Goal: Task Accomplishment & Management: Manage account settings

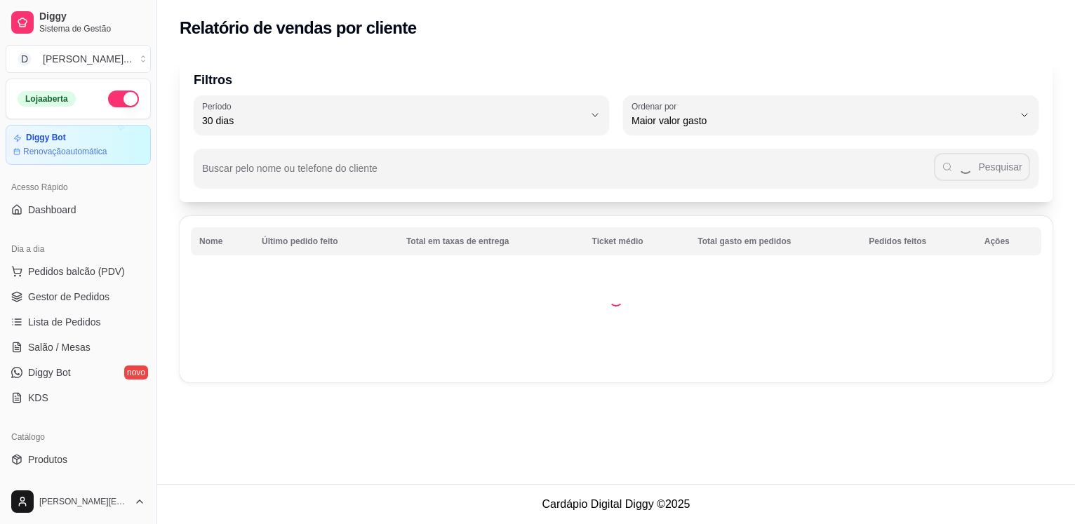
scroll to position [164, 0]
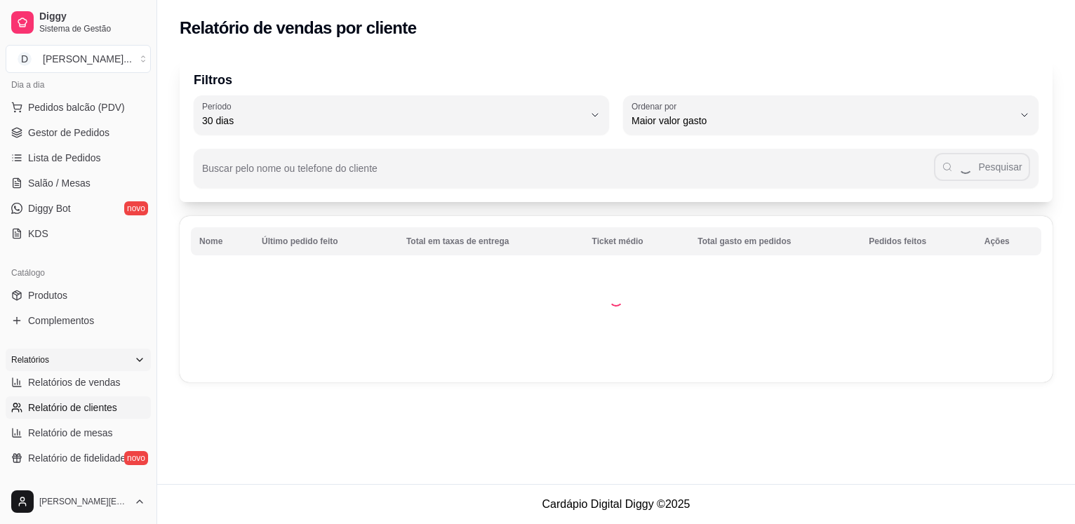
select select "ALL"
select select "0"
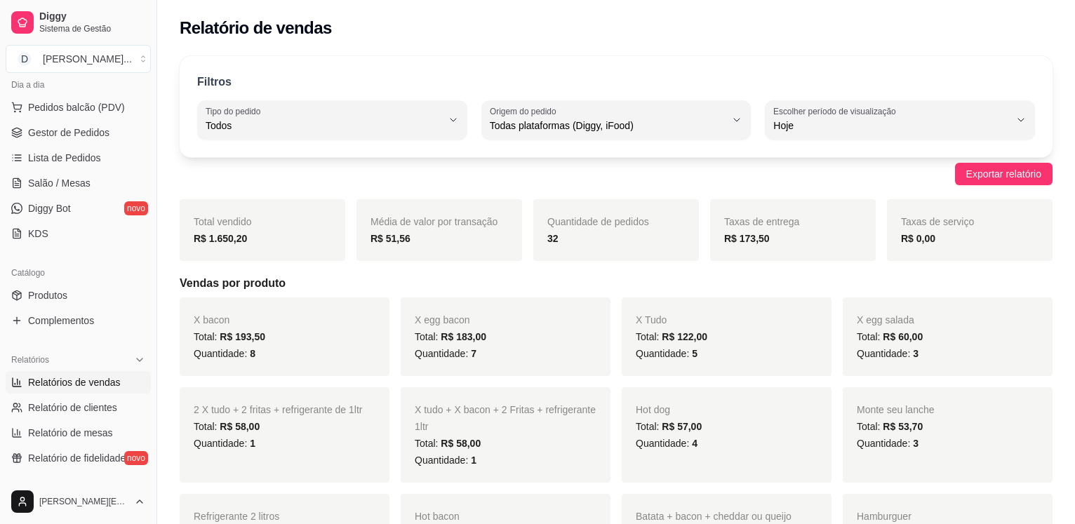
scroll to position [0, 0]
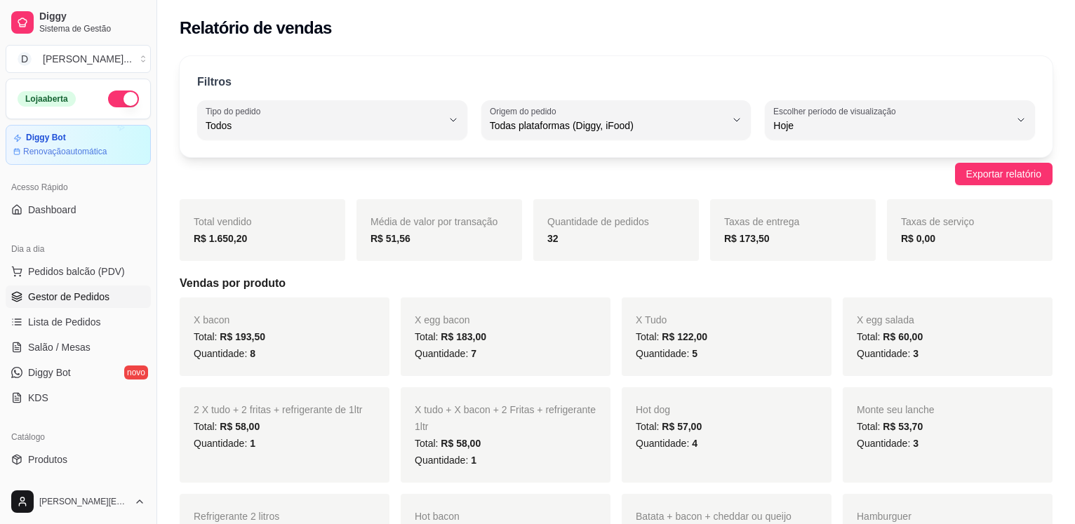
click at [65, 303] on span "Gestor de Pedidos" at bounding box center [68, 297] width 81 height 14
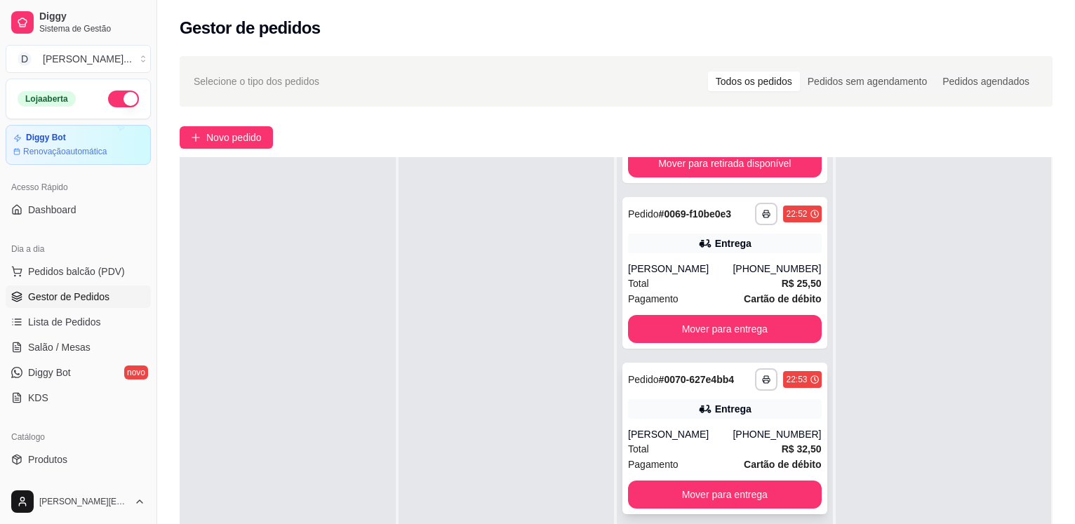
scroll to position [723, 0]
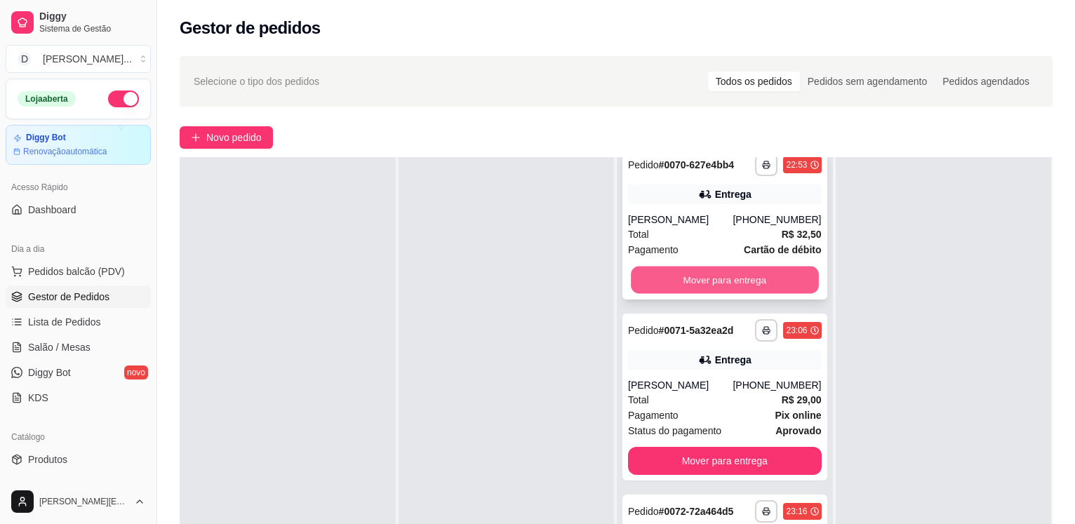
click at [709, 281] on button "Mover para entrega" at bounding box center [724, 280] width 187 height 27
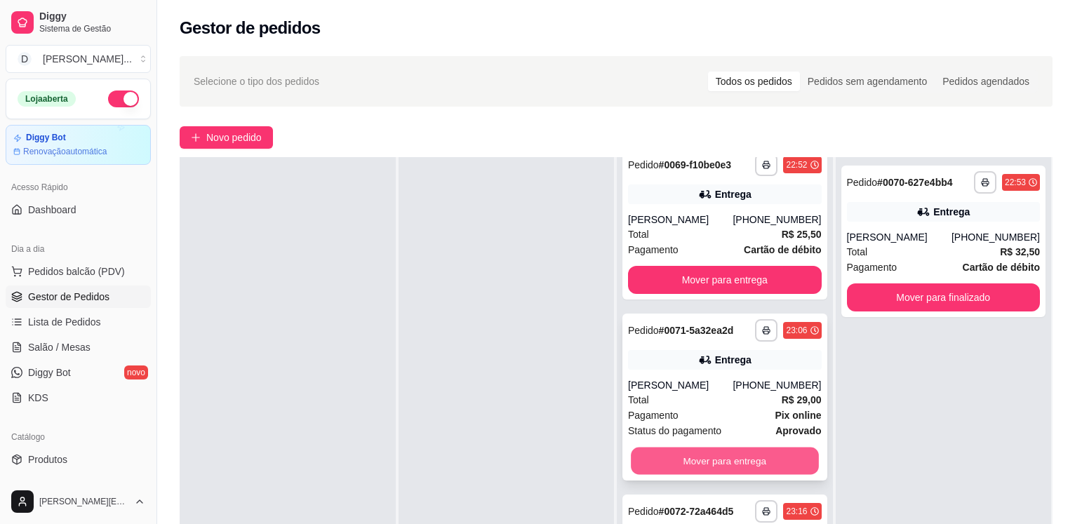
click at [701, 463] on button "Mover para entrega" at bounding box center [724, 461] width 187 height 27
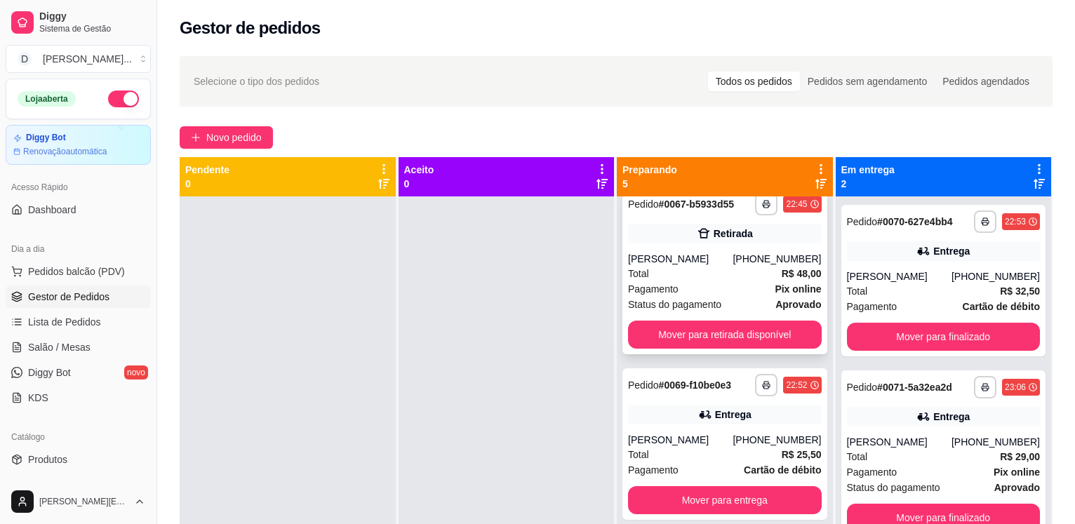
scroll to position [0, 0]
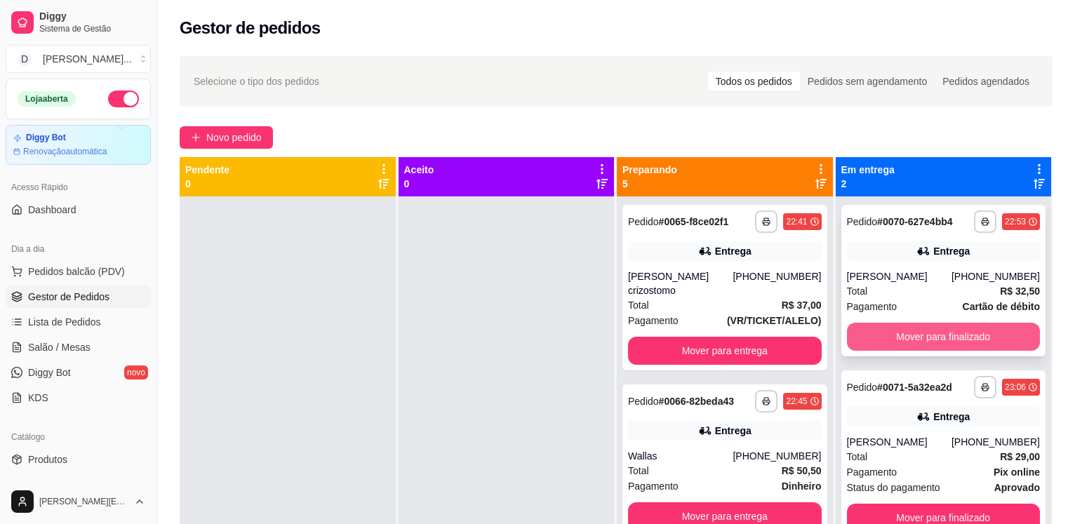
click at [911, 334] on button "Mover para finalizado" at bounding box center [944, 337] width 194 height 28
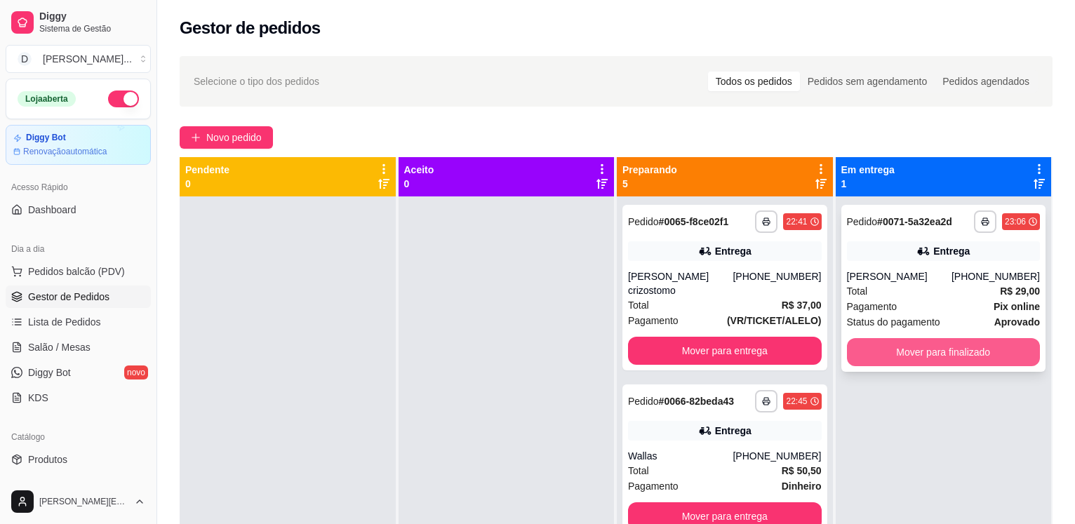
click at [911, 346] on button "Mover para finalizado" at bounding box center [944, 352] width 194 height 28
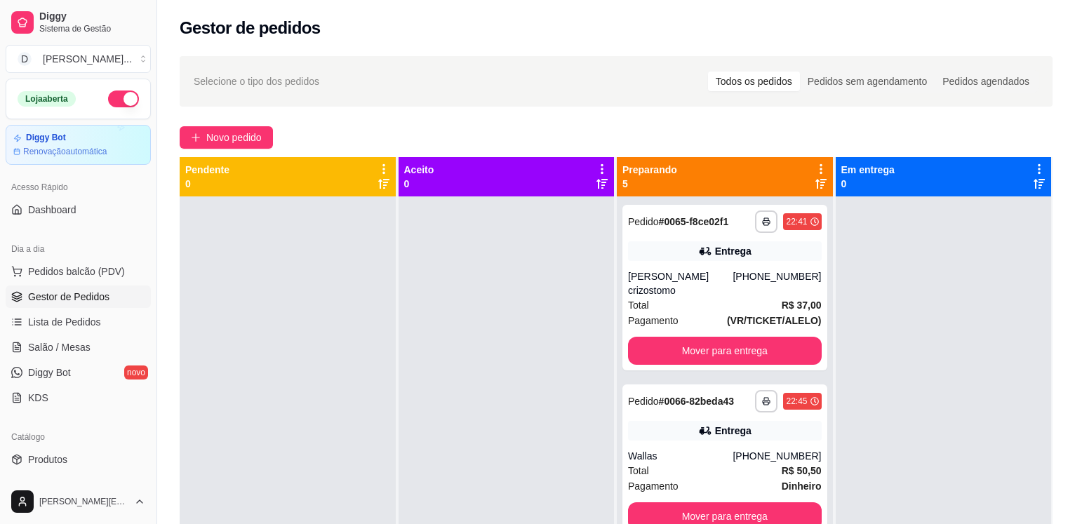
scroll to position [122, 0]
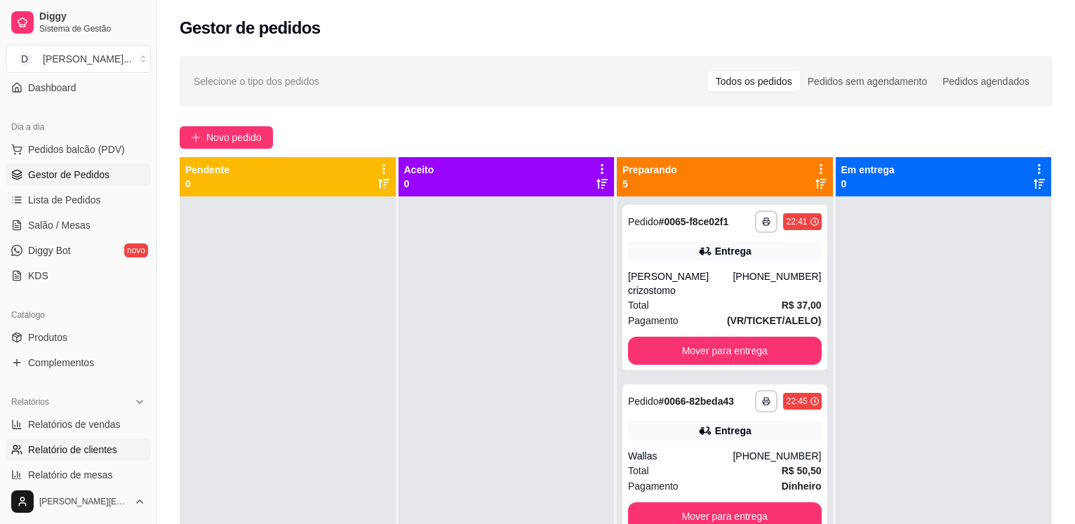
click at [77, 446] on span "Relatório de clientes" at bounding box center [72, 450] width 89 height 14
select select "30"
select select "HIGHEST_TOTAL_SPENT_WITH_ORDERS"
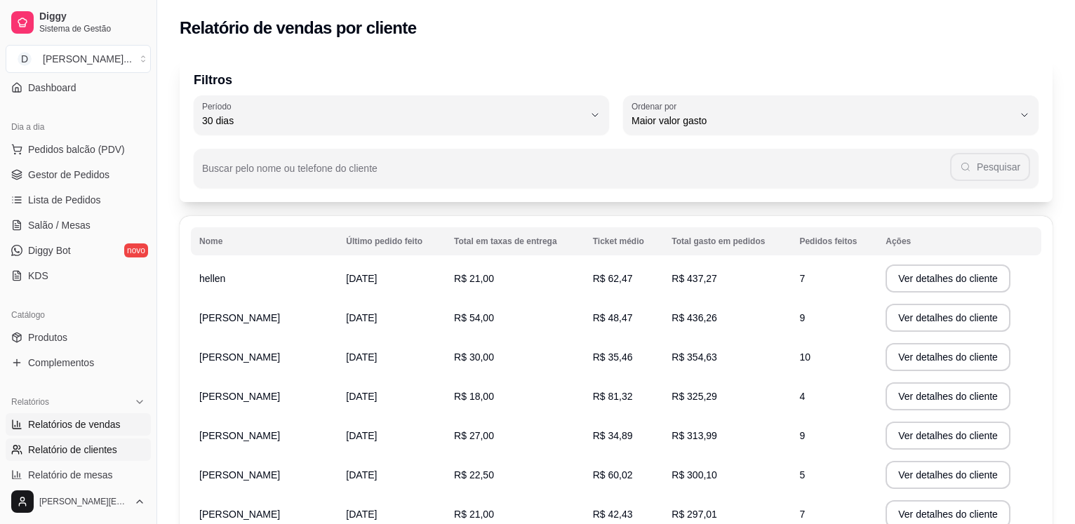
click at [78, 430] on span "Relatórios de vendas" at bounding box center [74, 425] width 93 height 14
select select "ALL"
select select "0"
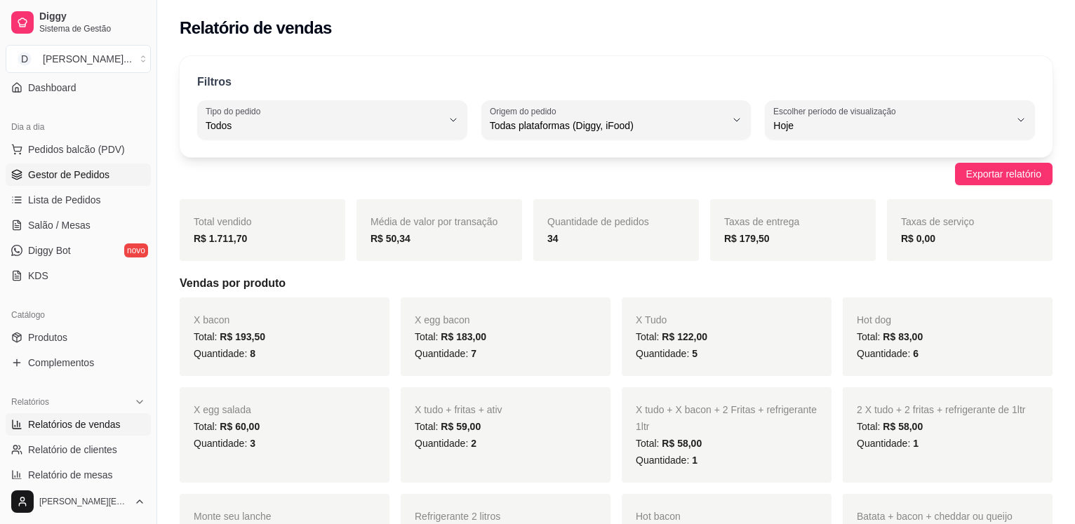
click at [82, 173] on span "Gestor de Pedidos" at bounding box center [68, 175] width 81 height 14
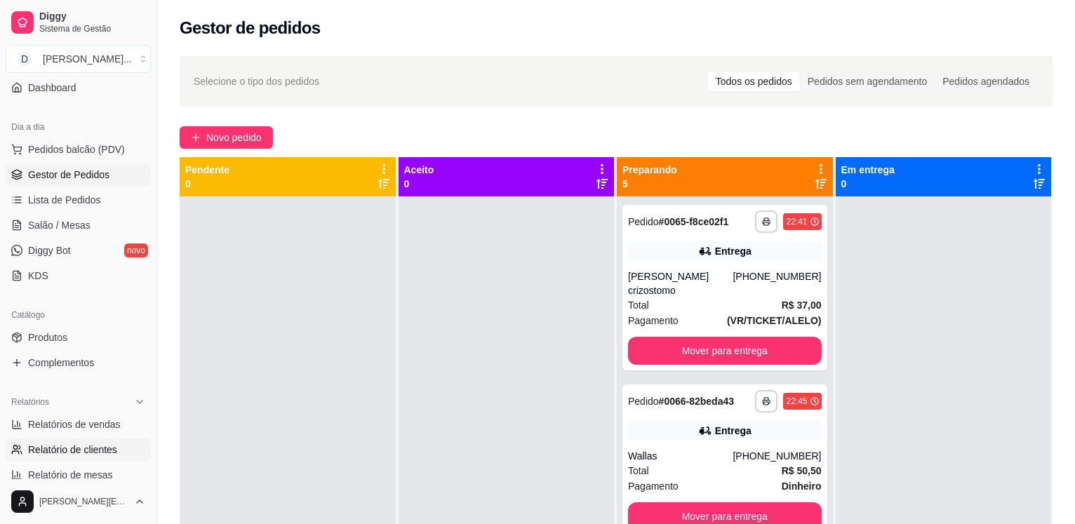
click at [62, 455] on span "Relatório de clientes" at bounding box center [72, 450] width 89 height 14
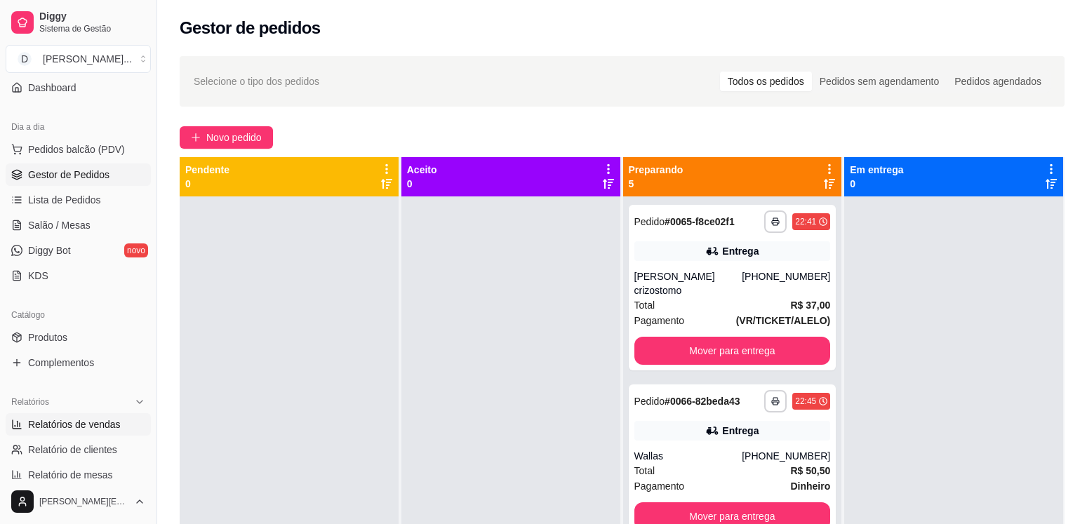
select select "30"
select select "HIGHEST_TOTAL_SPENT_WITH_ORDERS"
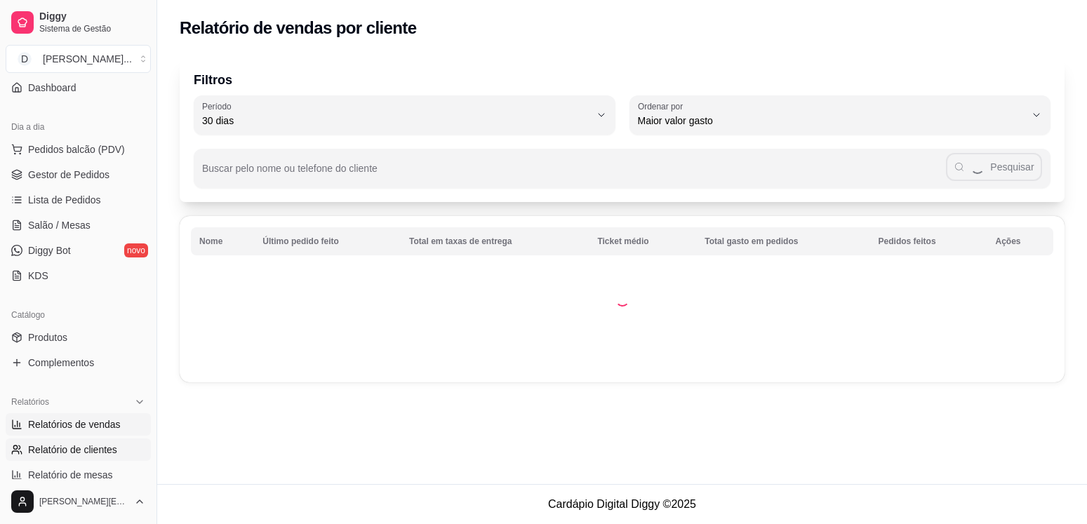
click at [64, 423] on span "Relatórios de vendas" at bounding box center [74, 425] width 93 height 14
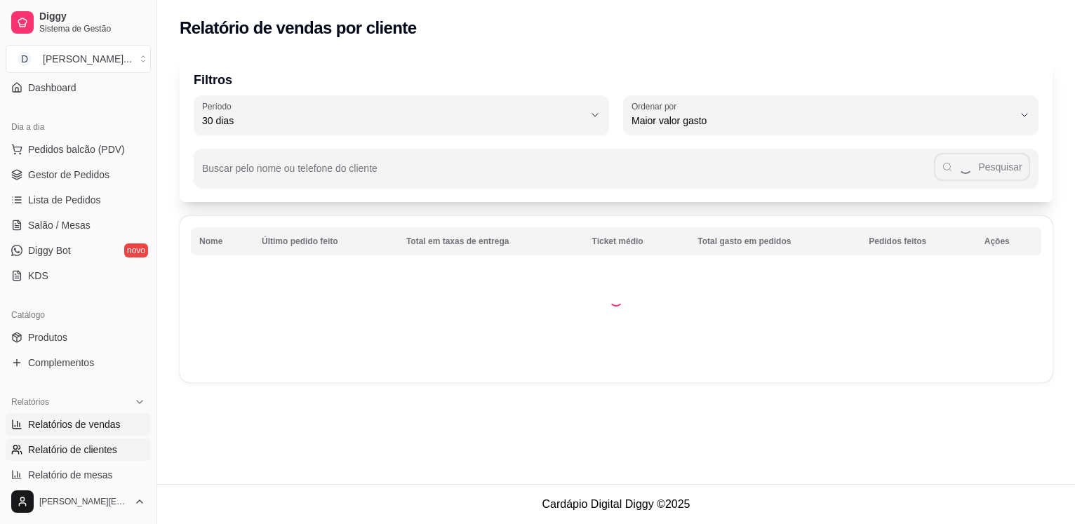
select select "ALL"
select select "0"
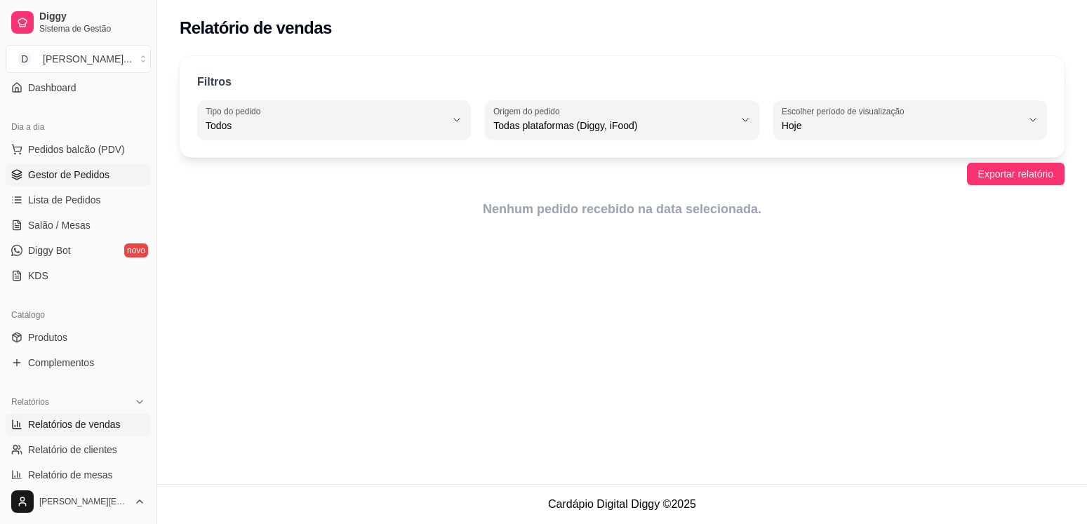
click at [78, 173] on span "Gestor de Pedidos" at bounding box center [68, 175] width 81 height 14
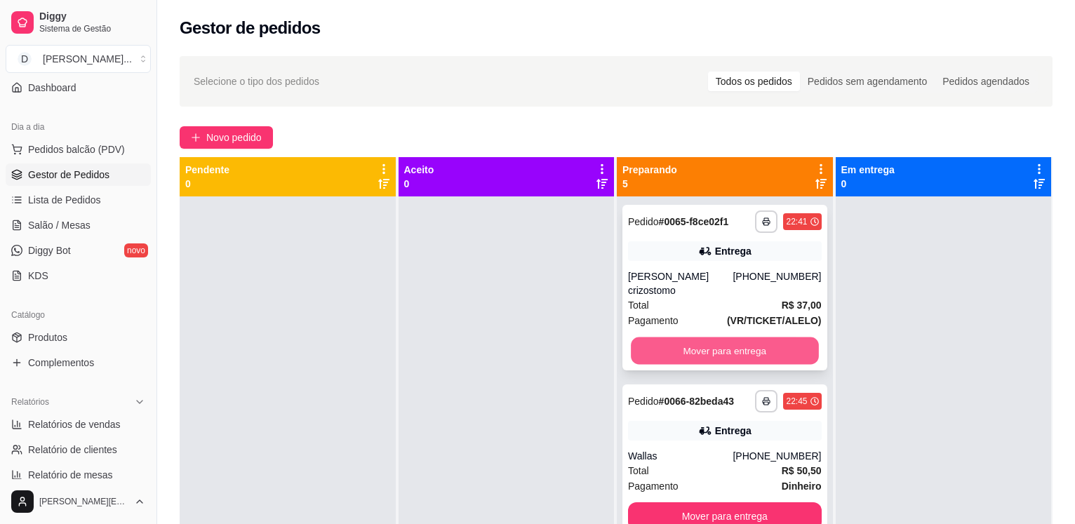
click at [707, 352] on button "Mover para entrega" at bounding box center [724, 351] width 187 height 27
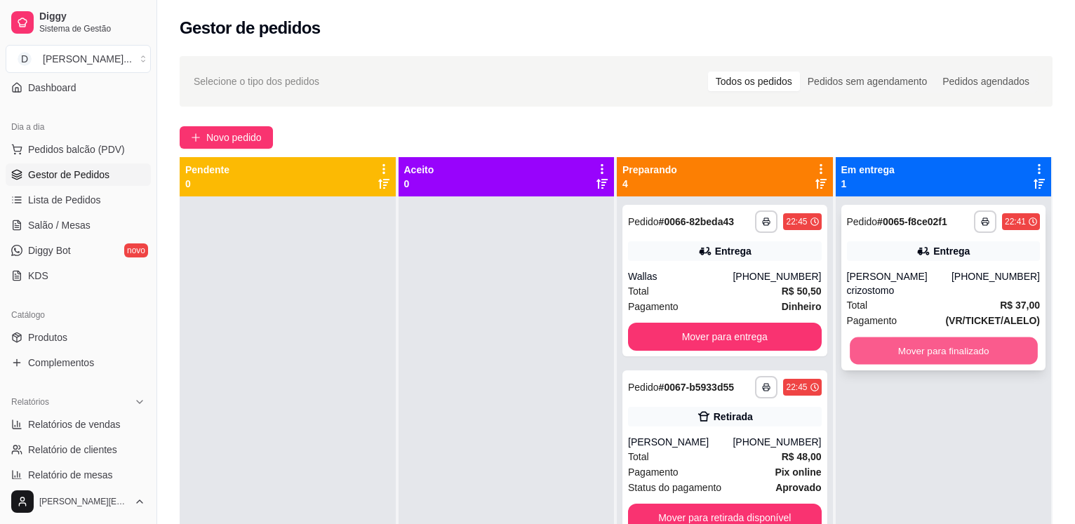
click at [877, 338] on button "Mover para finalizado" at bounding box center [943, 351] width 187 height 27
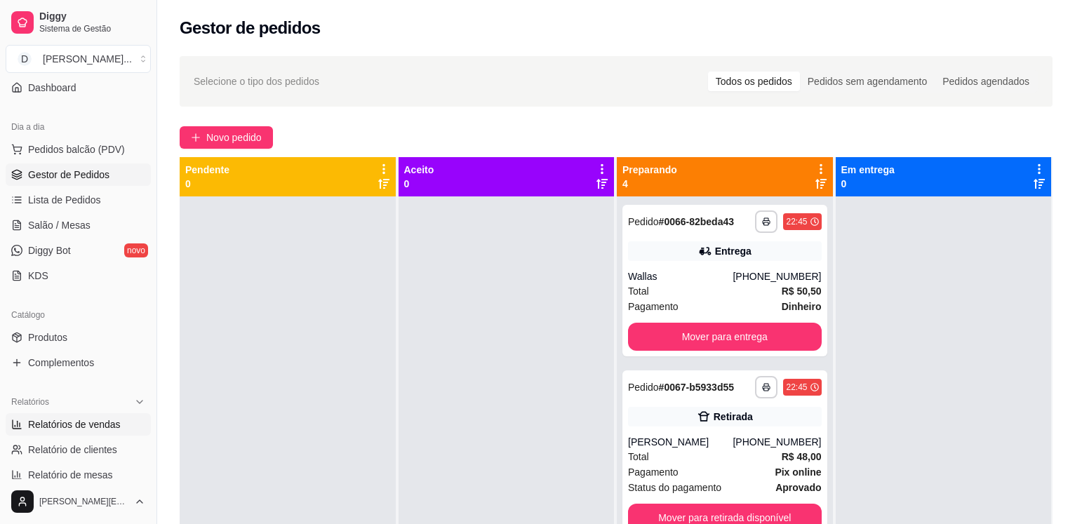
click at [88, 432] on link "Relatórios de vendas" at bounding box center [78, 424] width 145 height 22
select select "ALL"
select select "0"
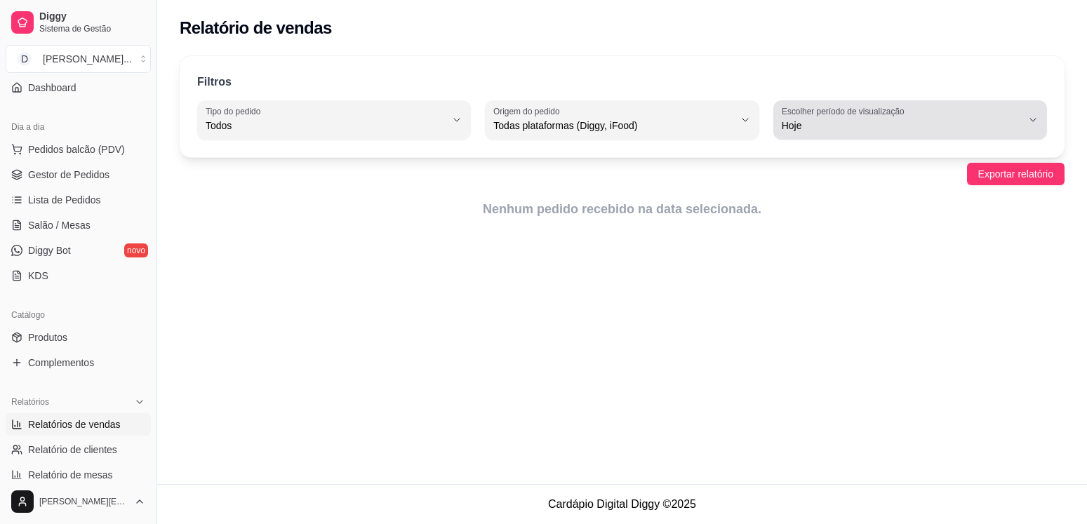
click at [891, 135] on button "Escolher período de visualização Hoje" at bounding box center [910, 119] width 274 height 39
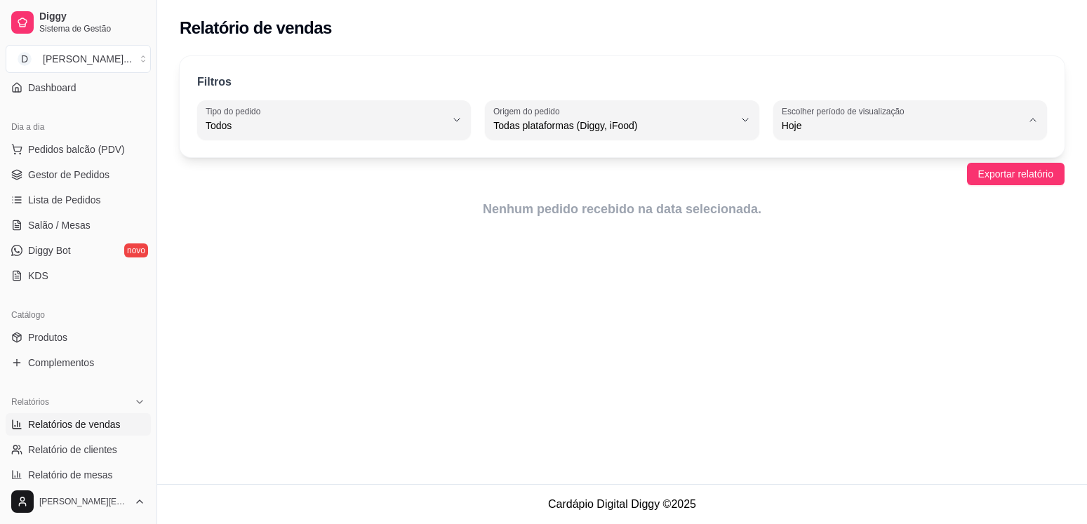
click at [824, 189] on span "Ontem" at bounding box center [903, 181] width 228 height 13
type input "1"
select select "1"
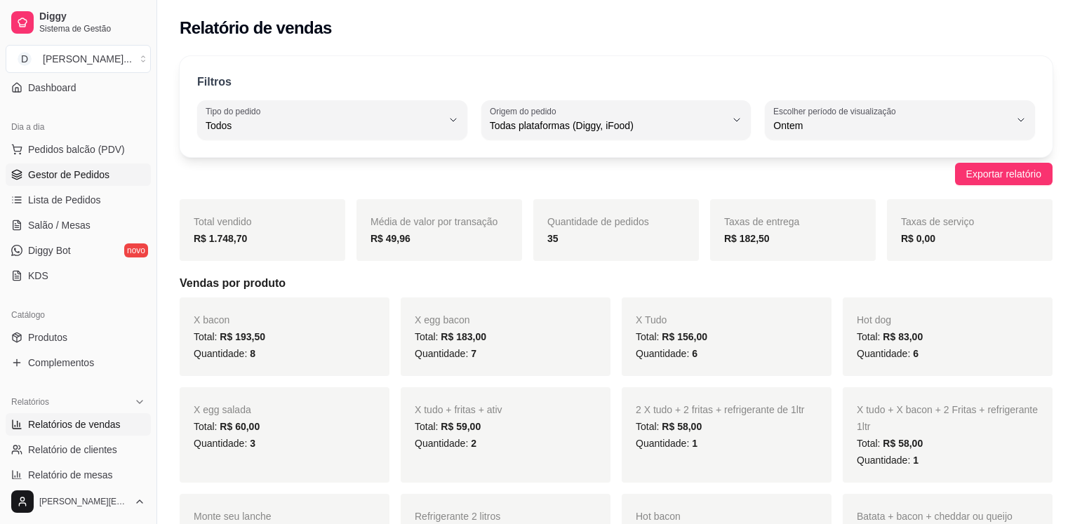
click at [77, 164] on link "Gestor de Pedidos" at bounding box center [78, 174] width 145 height 22
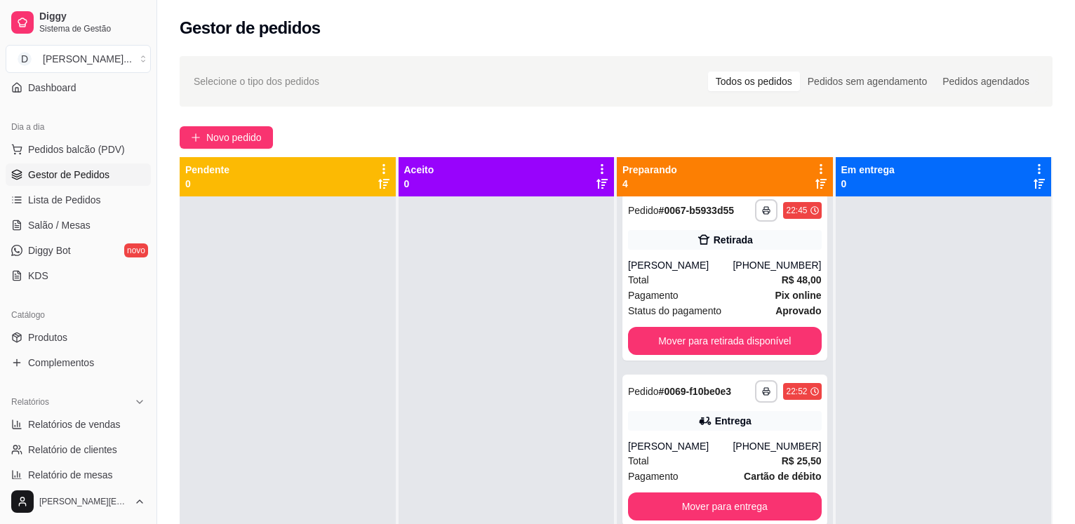
scroll to position [183, 0]
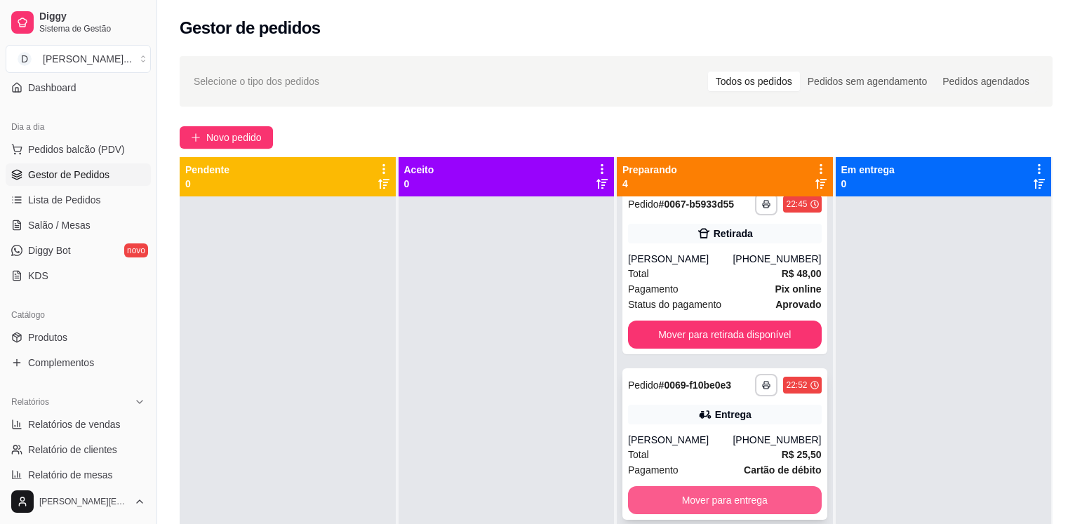
click at [712, 495] on button "Mover para entrega" at bounding box center [725, 500] width 194 height 28
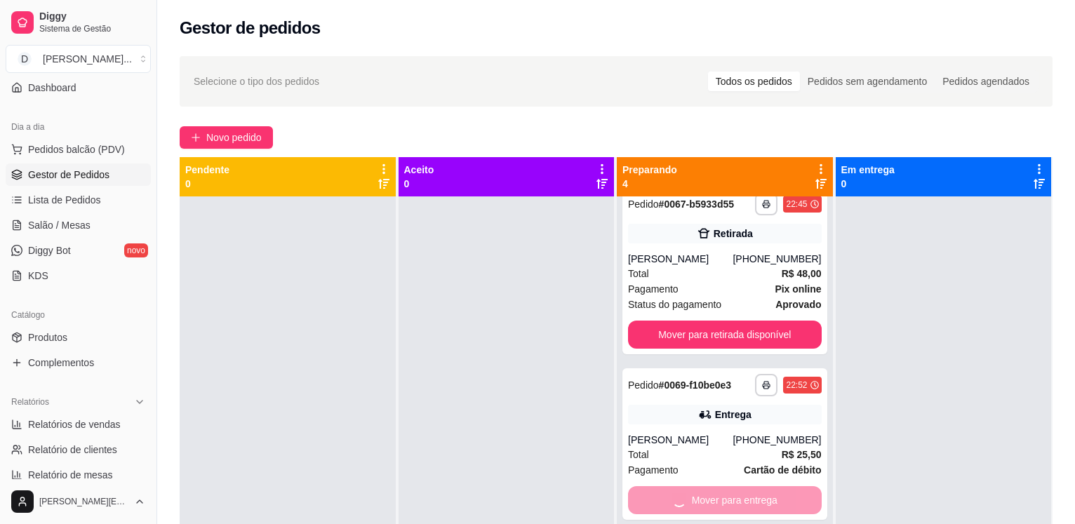
scroll to position [18, 0]
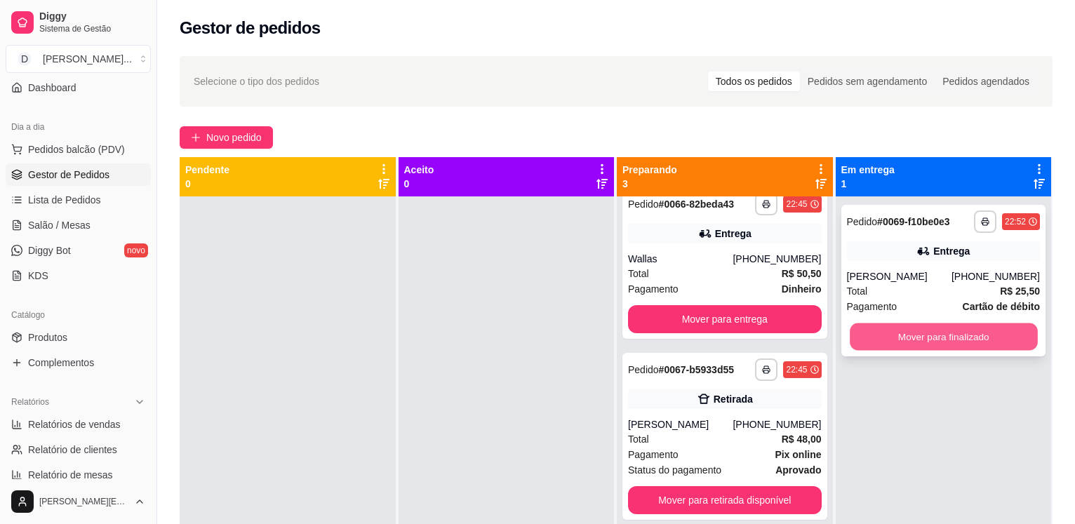
click at [881, 328] on button "Mover para finalizado" at bounding box center [943, 336] width 187 height 27
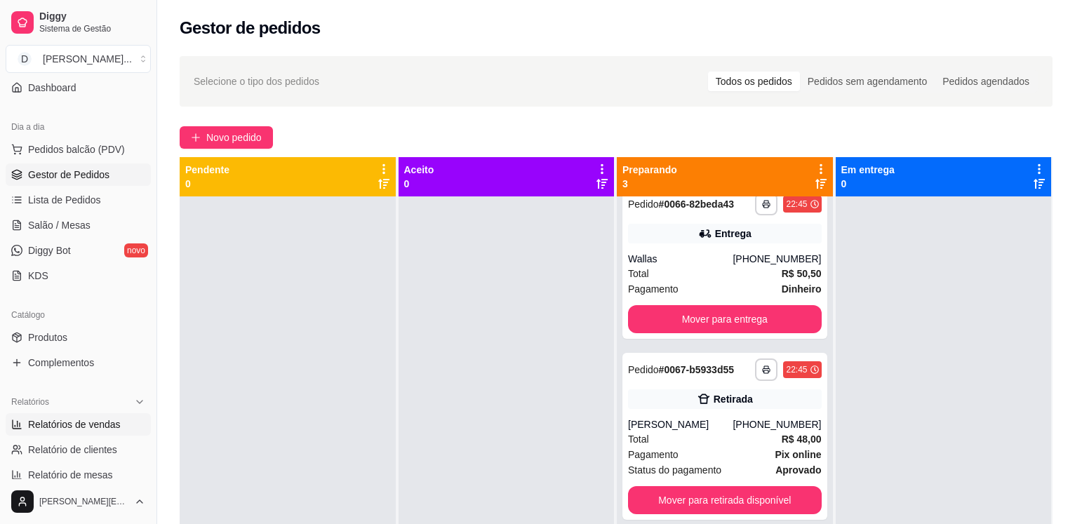
click at [68, 425] on span "Relatórios de vendas" at bounding box center [74, 425] width 93 height 14
select select "ALL"
select select "0"
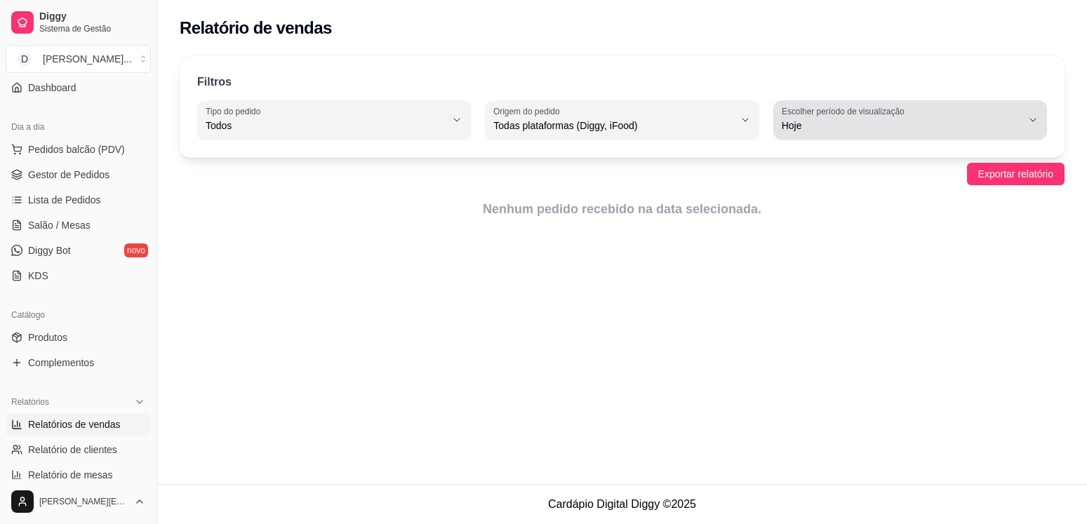
click at [843, 107] on label "Escolher período de visualização" at bounding box center [845, 111] width 127 height 12
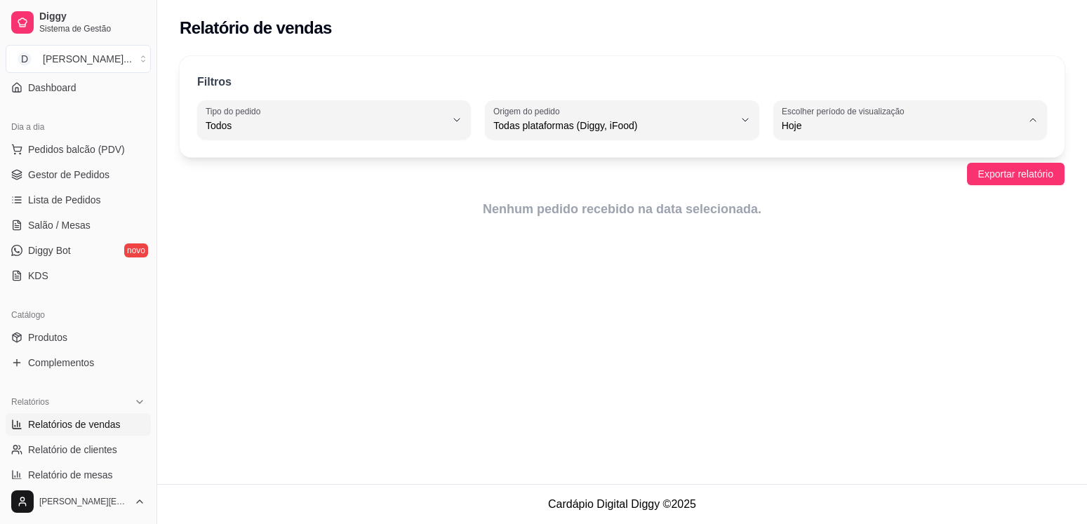
click at [797, 189] on span "Ontem" at bounding box center [903, 181] width 228 height 13
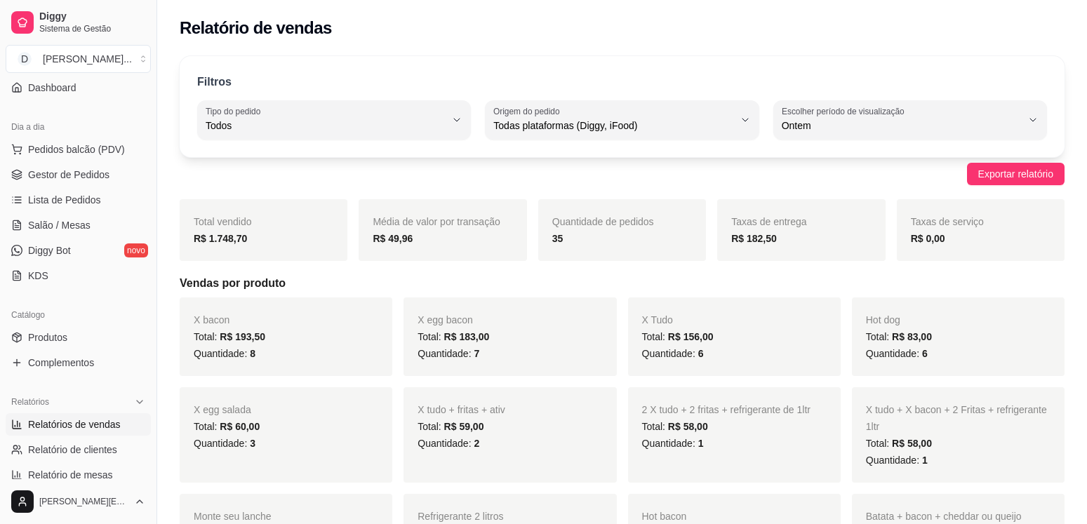
type input "1"
select select "1"
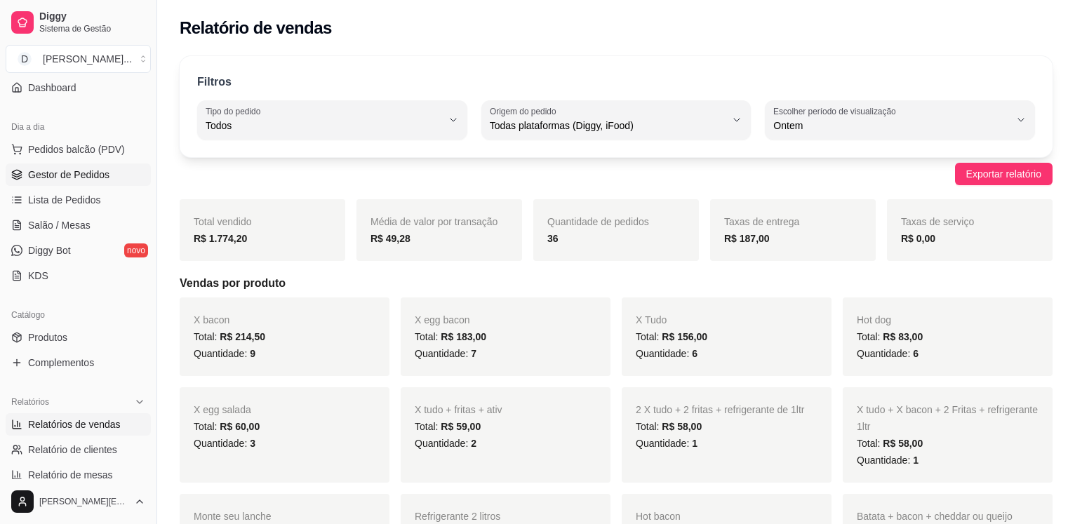
click at [90, 181] on span "Gestor de Pedidos" at bounding box center [68, 175] width 81 height 14
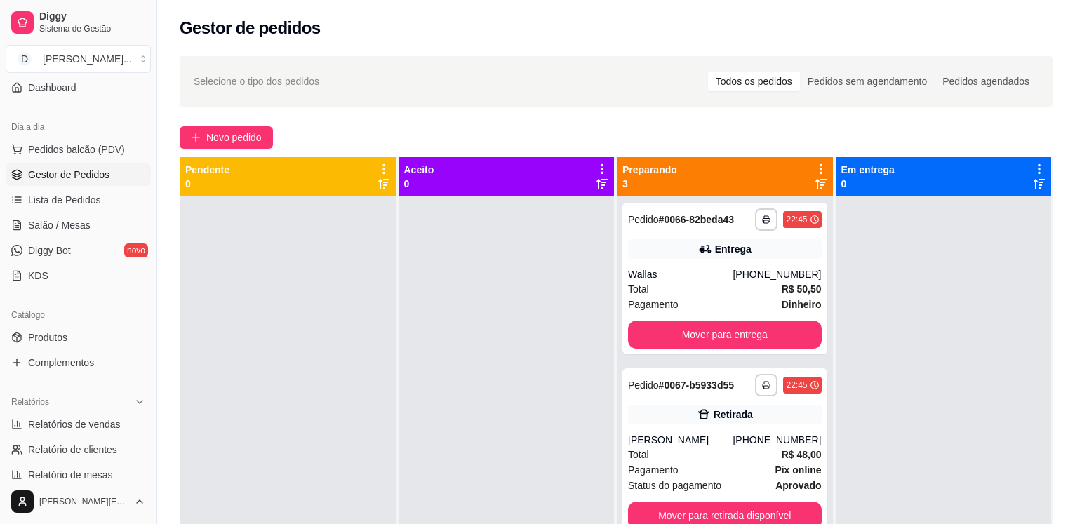
scroll to position [18, 0]
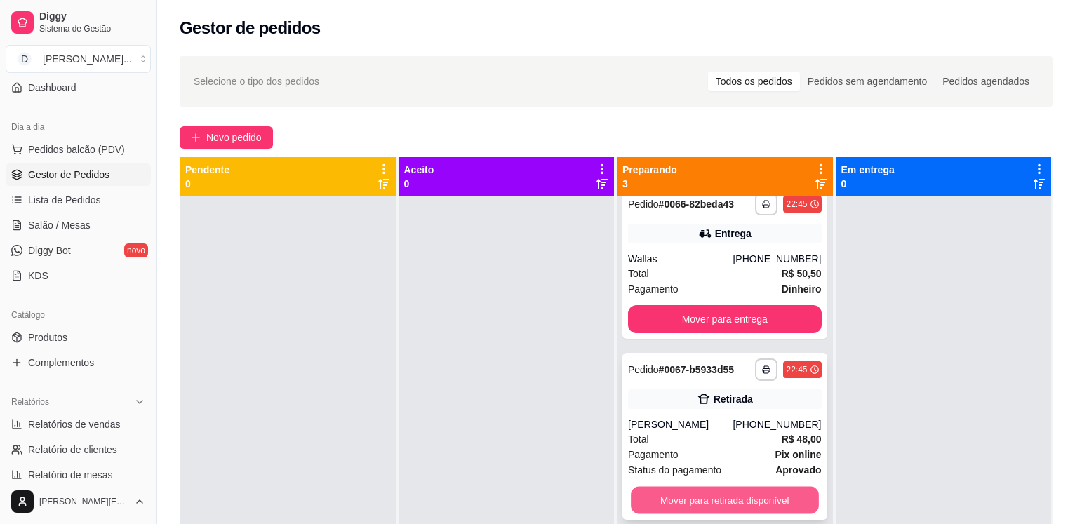
click at [731, 488] on button "Mover para retirada disponível" at bounding box center [724, 500] width 187 height 27
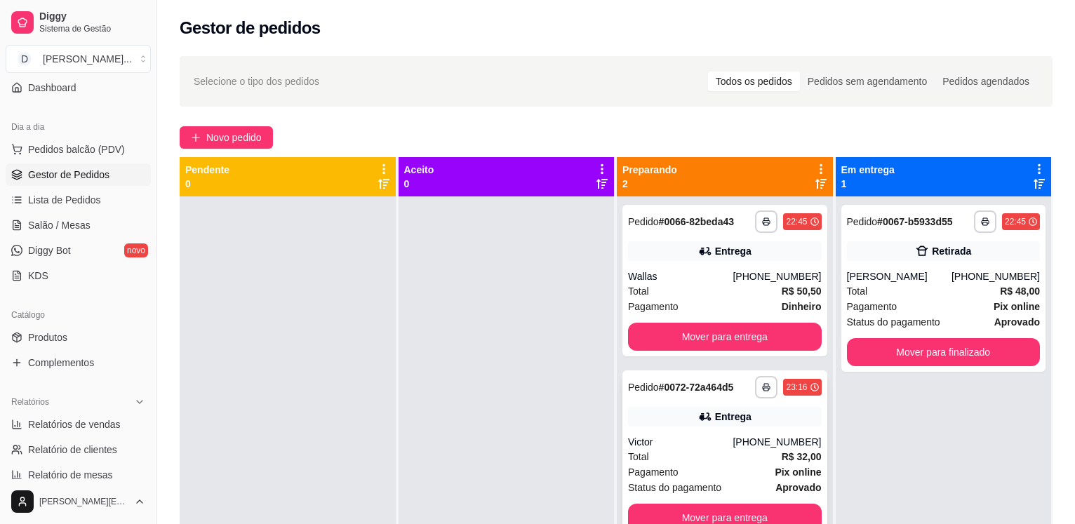
scroll to position [0, 0]
click at [674, 516] on button "Mover para entrega" at bounding box center [724, 518] width 187 height 27
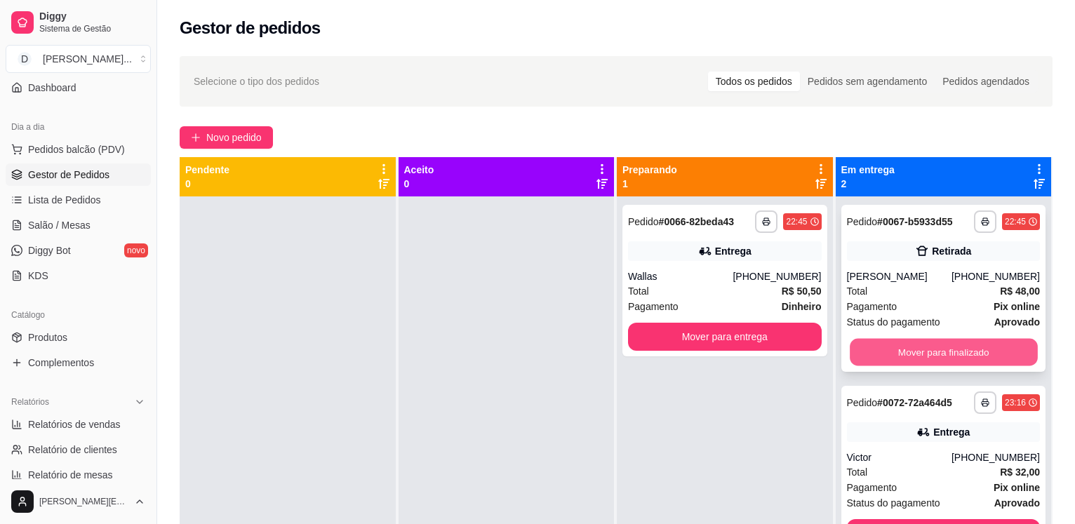
click at [951, 354] on button "Mover para finalizado" at bounding box center [943, 352] width 187 height 27
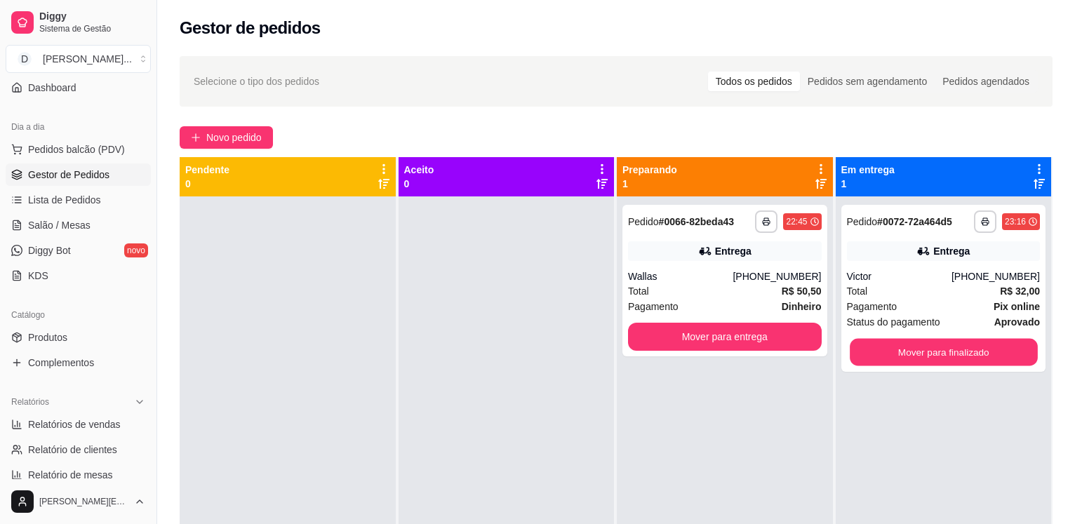
click at [951, 354] on button "Mover para finalizado" at bounding box center [943, 352] width 187 height 27
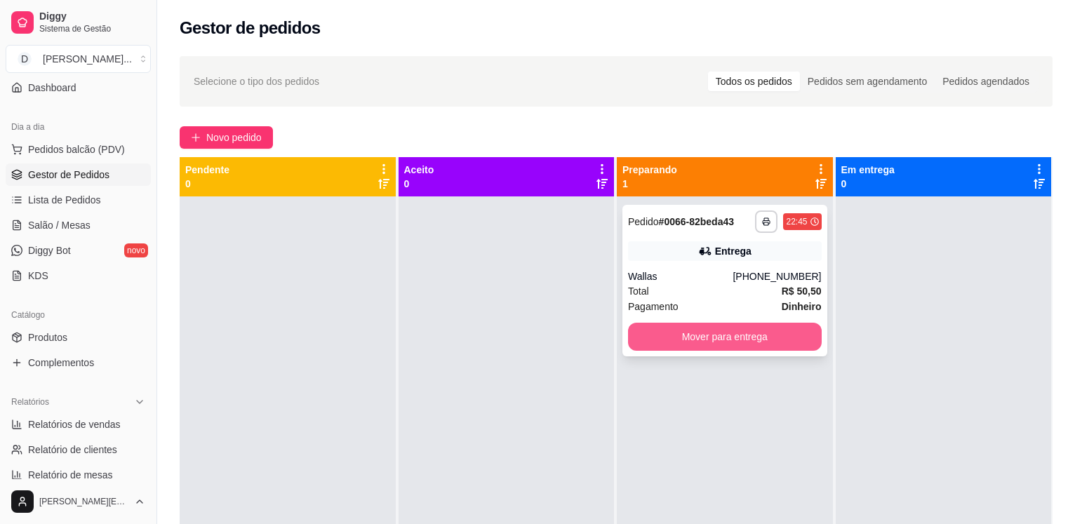
click at [669, 326] on button "Mover para entrega" at bounding box center [725, 337] width 194 height 28
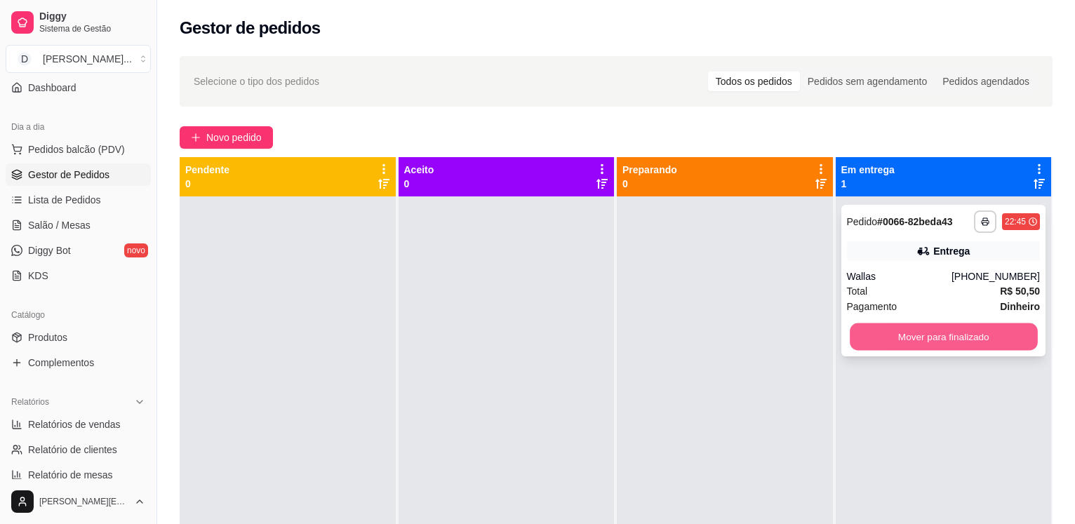
click at [931, 335] on button "Mover para finalizado" at bounding box center [943, 336] width 187 height 27
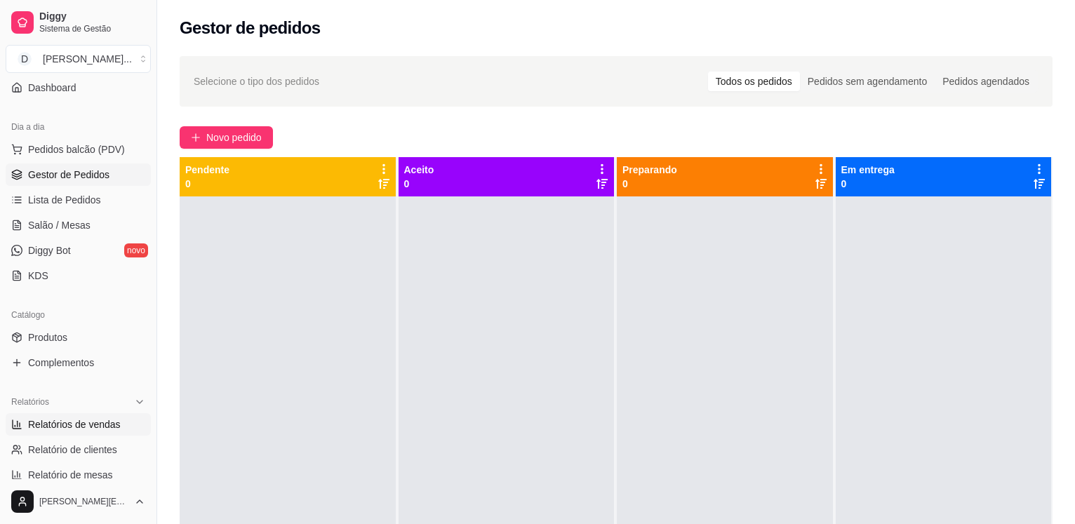
click at [84, 422] on span "Relatórios de vendas" at bounding box center [74, 425] width 93 height 14
select select "ALL"
select select "0"
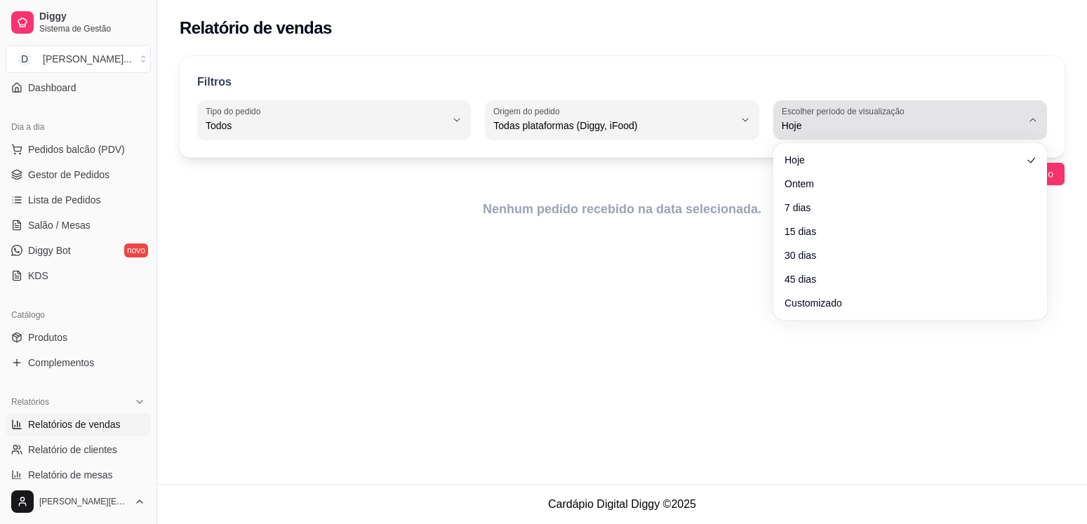
click at [1001, 102] on button "Escolher período de visualização Hoje" at bounding box center [910, 119] width 274 height 39
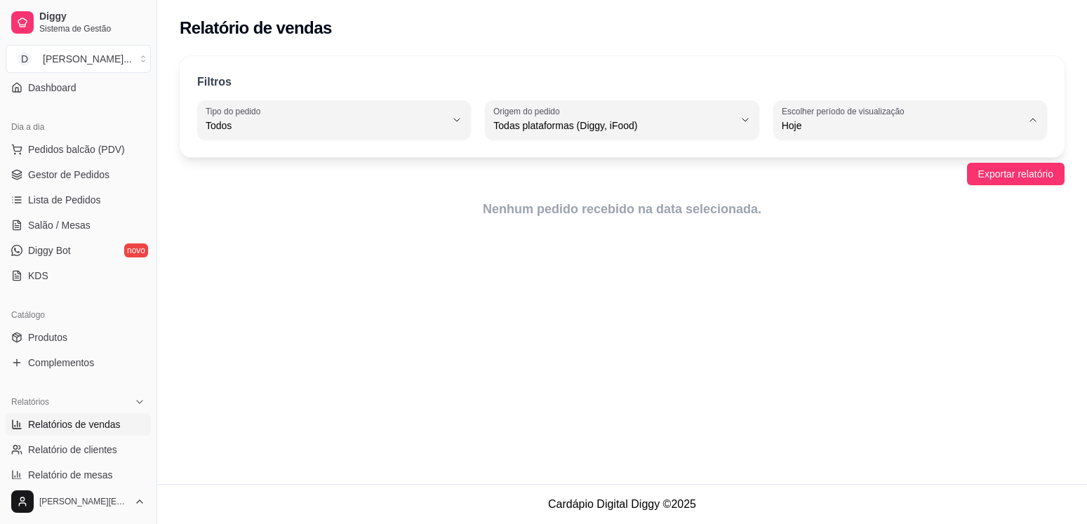
click at [935, 181] on span "Ontem" at bounding box center [903, 181] width 228 height 13
type input "1"
select select "1"
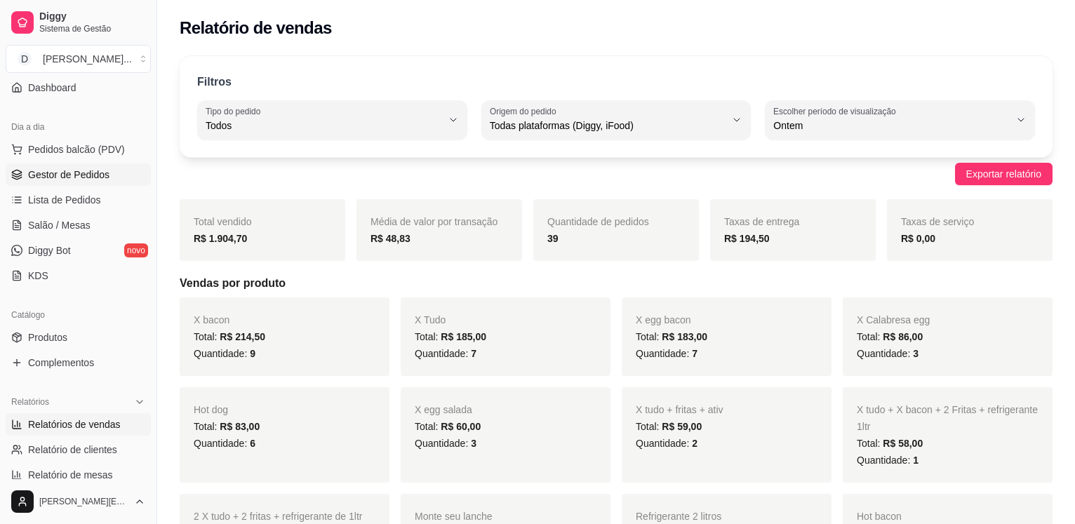
click at [86, 177] on span "Gestor de Pedidos" at bounding box center [68, 175] width 81 height 14
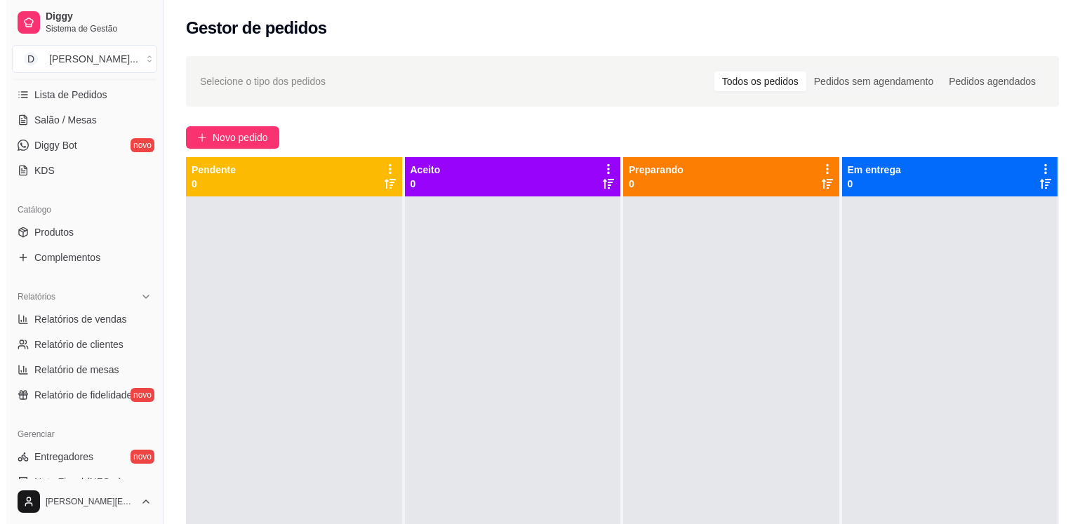
scroll to position [230, 0]
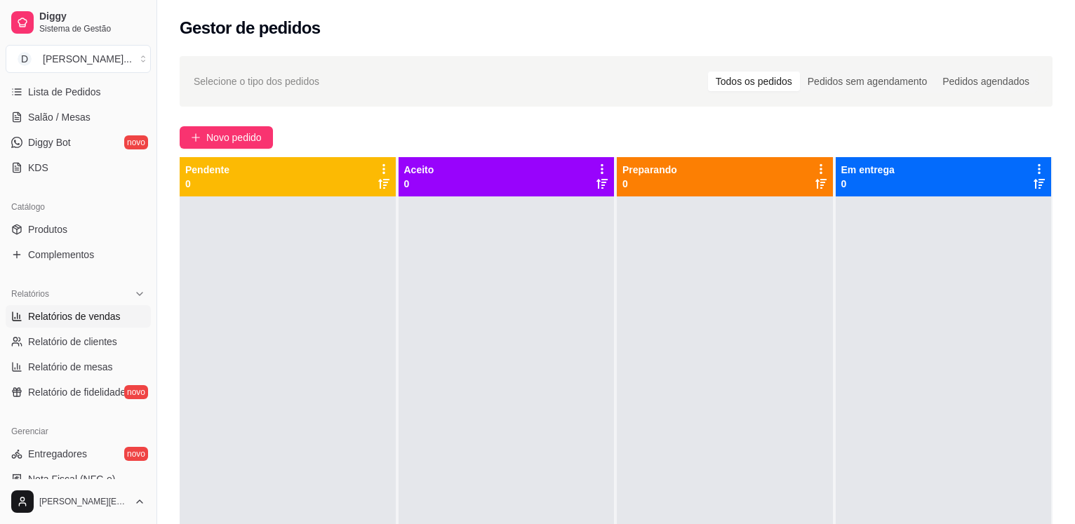
click at [55, 321] on span "Relatórios de vendas" at bounding box center [74, 316] width 93 height 14
select select "ALL"
select select "0"
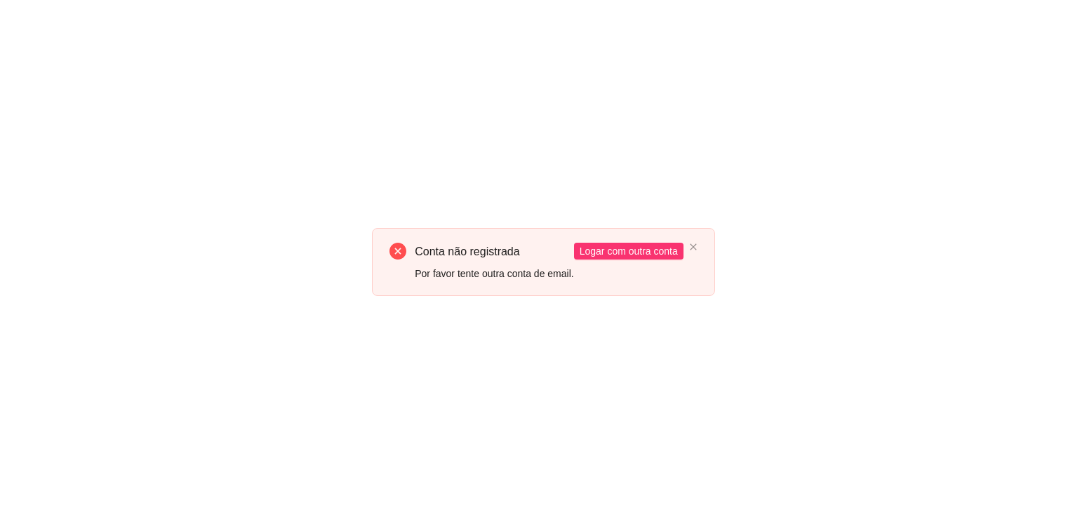
click at [880, 117] on div "Conta não registrada Por favor tente outra conta de email. Logar com outra conta" at bounding box center [543, 262] width 1087 height 524
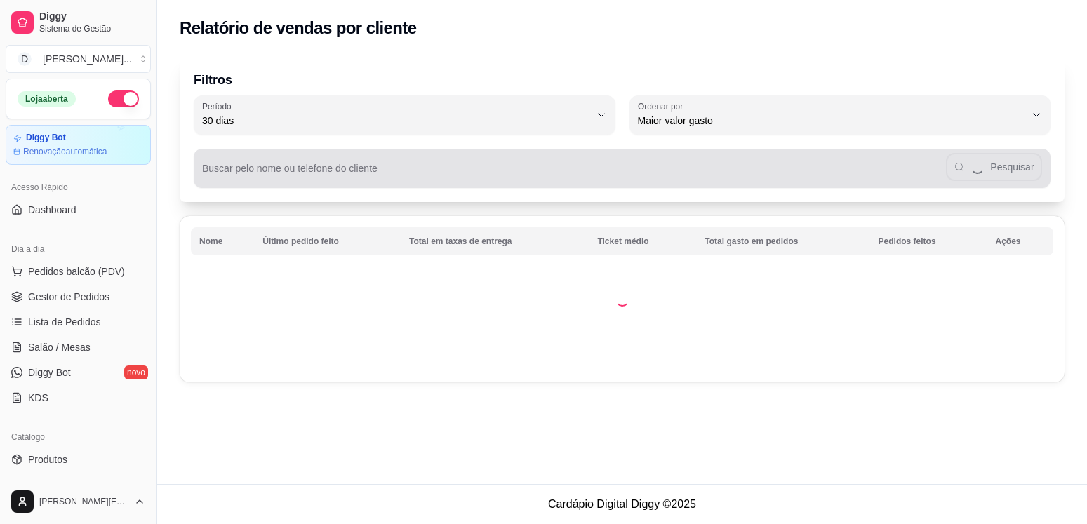
select select "30"
select select "HIGHEST_TOTAL_SPENT_WITH_ORDERS"
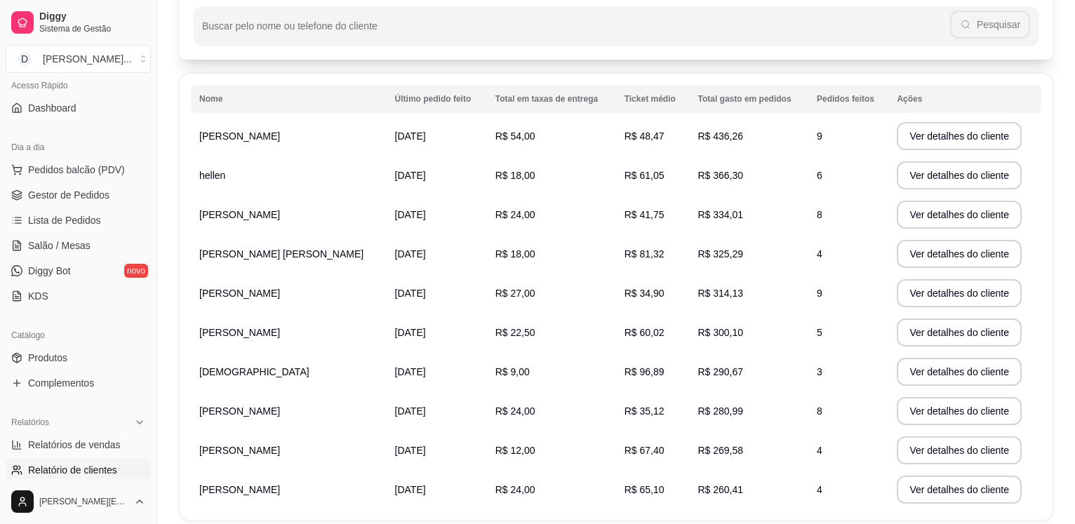
scroll to position [93, 0]
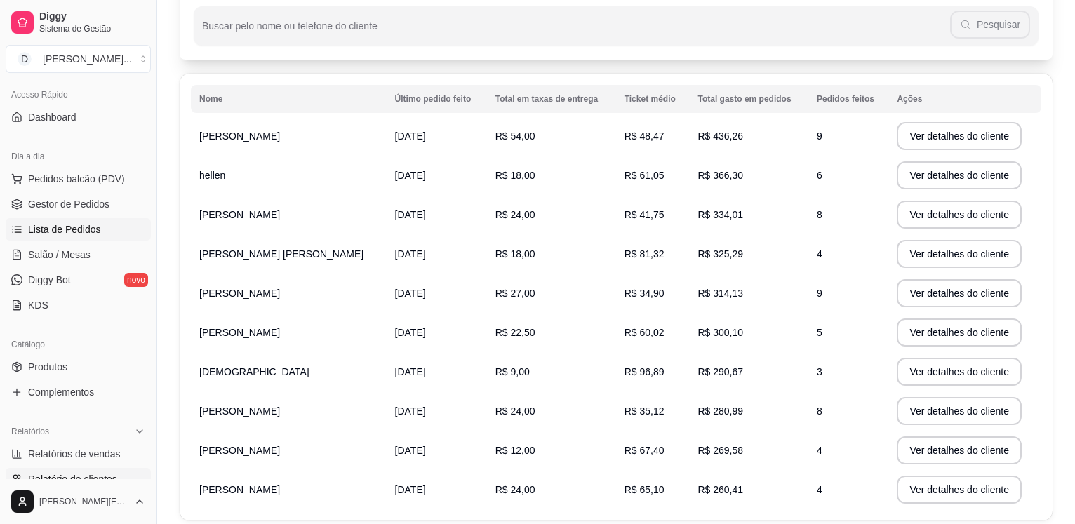
click at [72, 225] on span "Lista de Pedidos" at bounding box center [64, 229] width 73 height 14
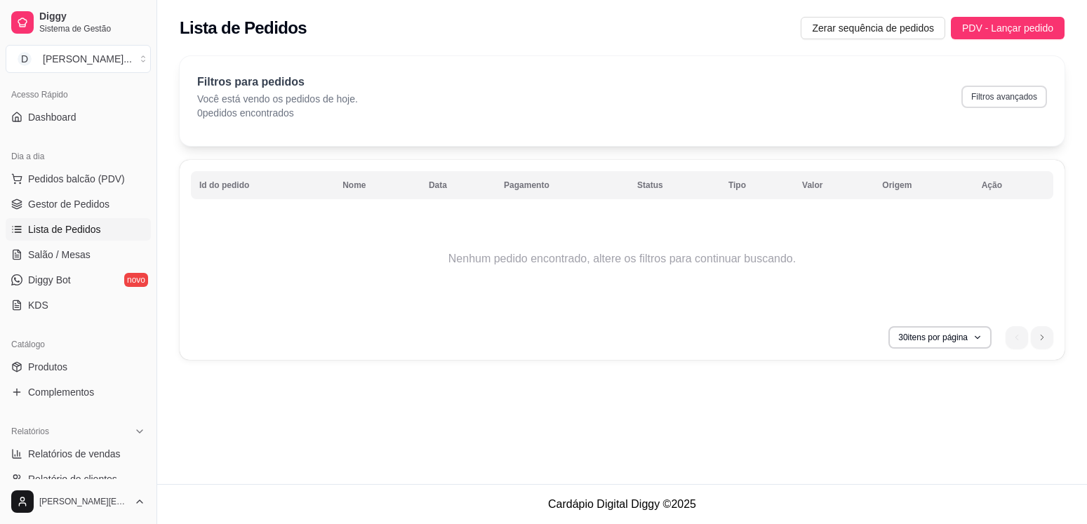
click at [998, 100] on button "Filtros avançados" at bounding box center [1004, 97] width 86 height 22
select select "0"
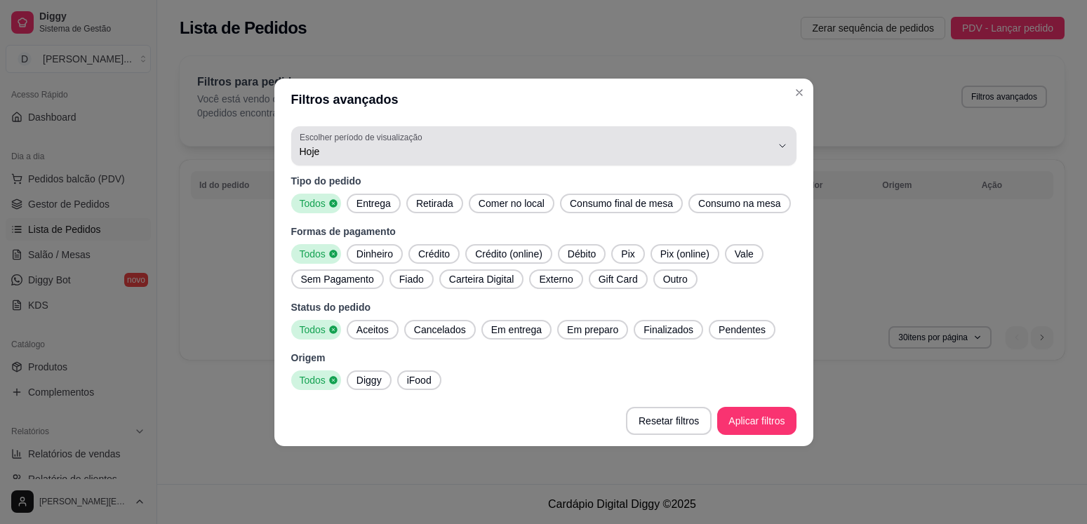
click at [394, 145] on span "Hoje" at bounding box center [536, 152] width 472 height 14
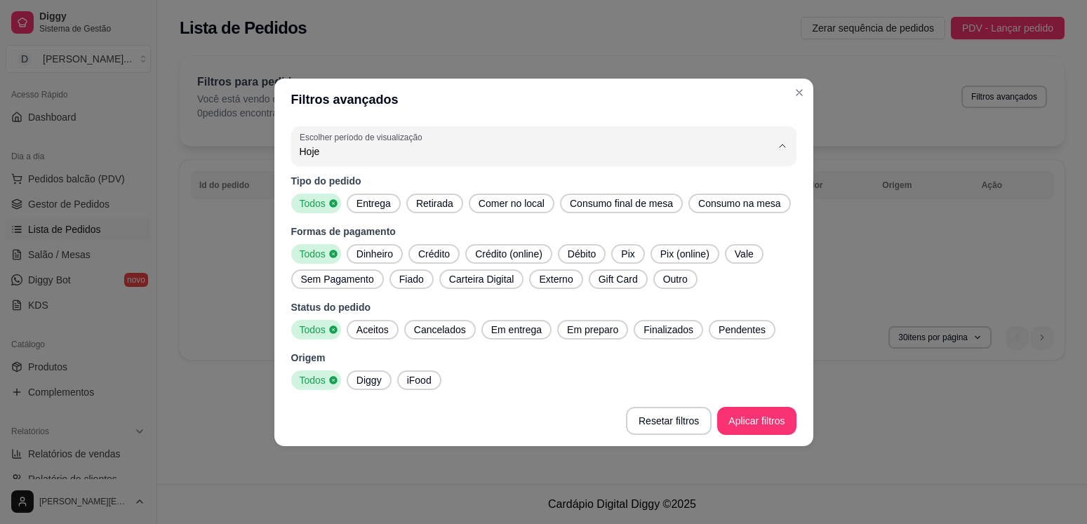
click at [383, 203] on span "Ontem" at bounding box center [537, 207] width 450 height 13
type input "1"
select select "1"
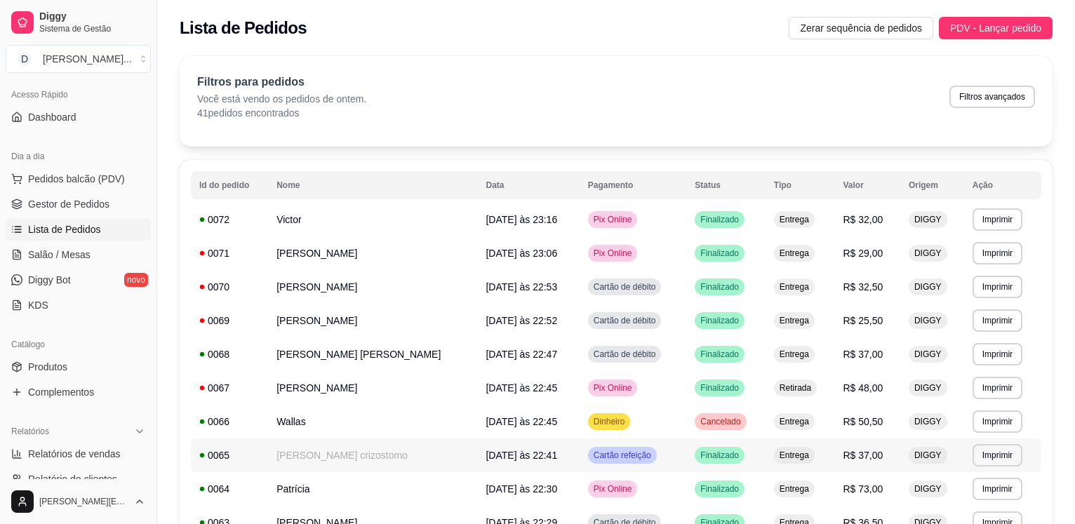
click at [377, 452] on td "[PERSON_NAME] crizostomo" at bounding box center [372, 456] width 209 height 34
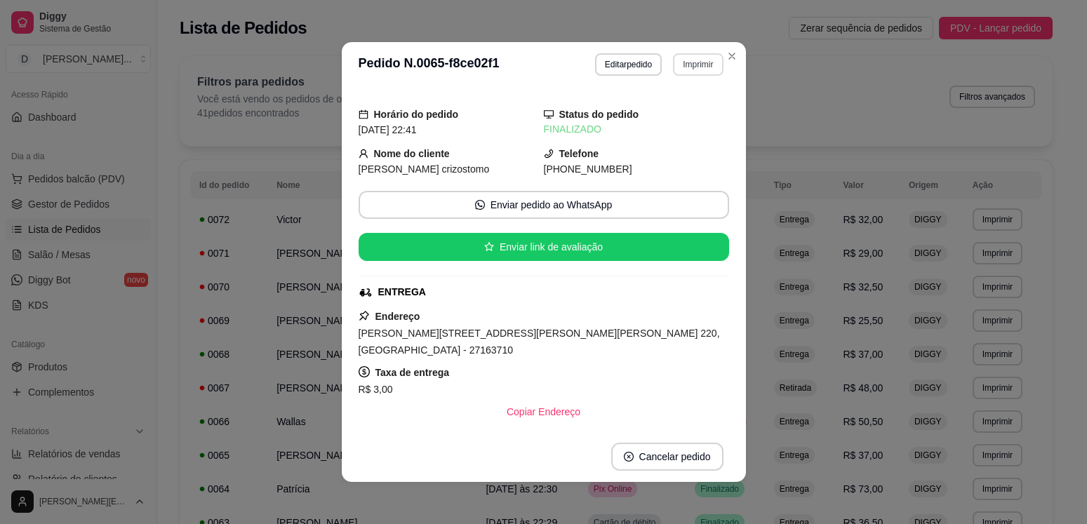
click at [697, 61] on button "Imprimir" at bounding box center [698, 64] width 50 height 22
click at [643, 107] on button "IMPRESSORA-MP" at bounding box center [667, 113] width 98 height 22
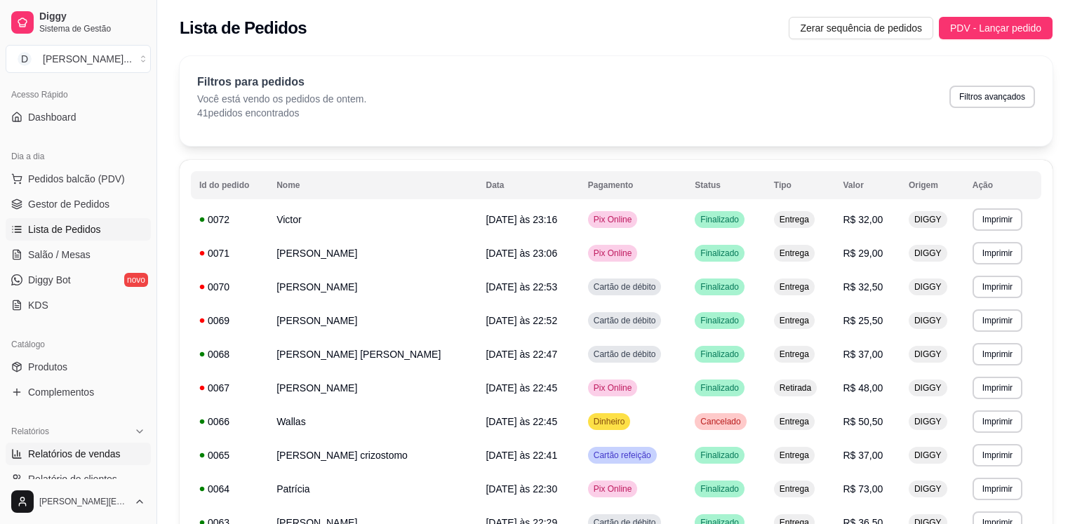
click at [98, 449] on span "Relatórios de vendas" at bounding box center [74, 454] width 93 height 14
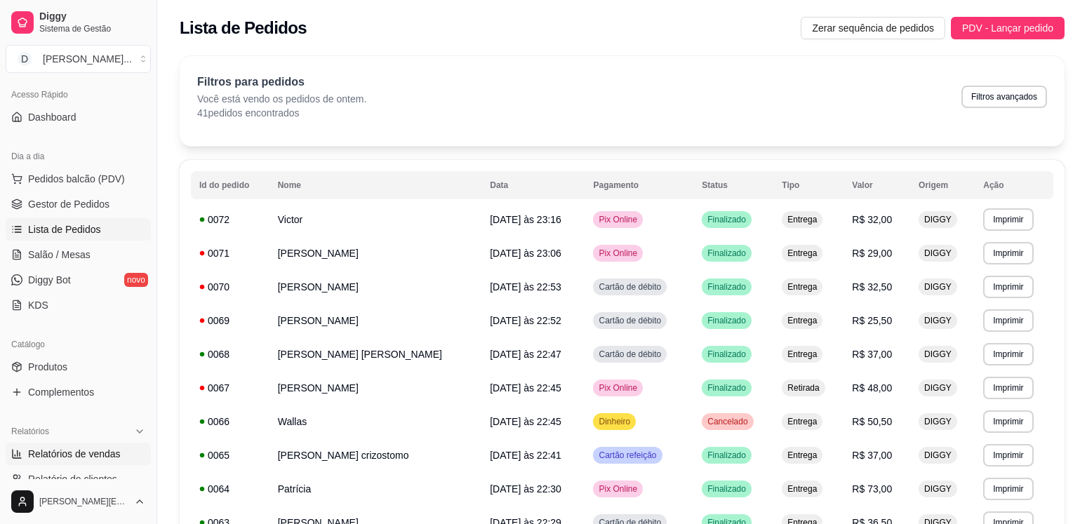
select select "ALL"
select select "0"
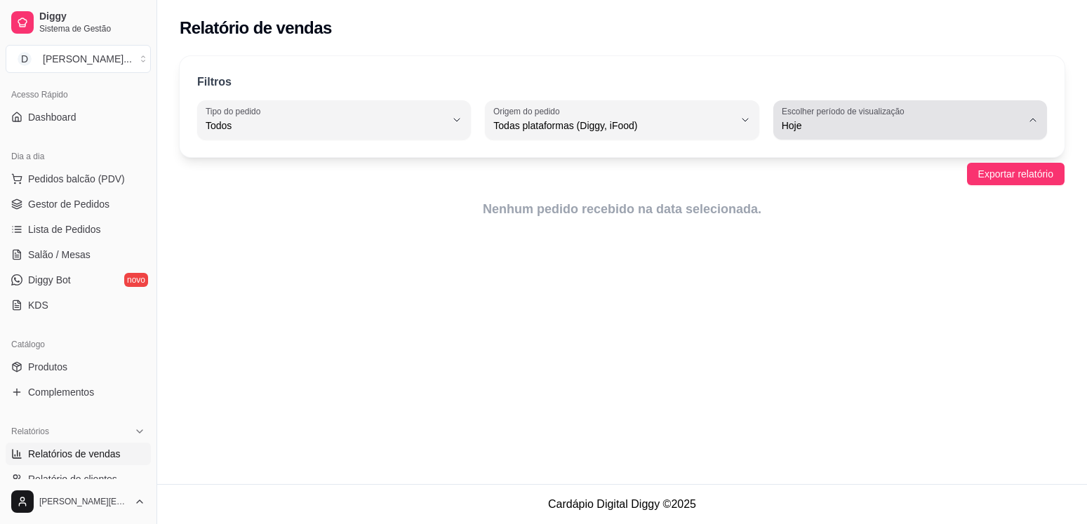
click at [906, 108] on div "Hoje" at bounding box center [902, 120] width 240 height 28
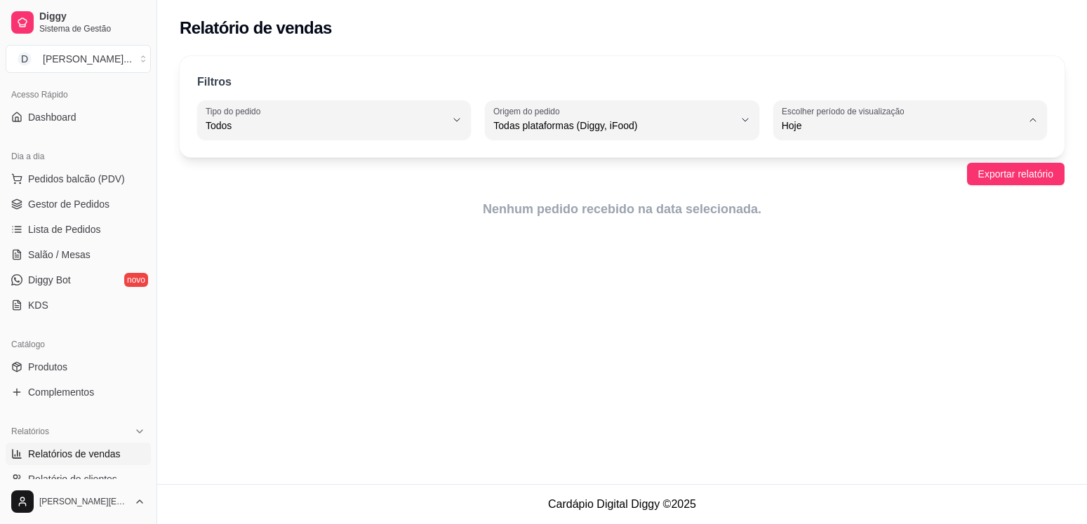
click at [843, 187] on span "Ontem" at bounding box center [903, 181] width 228 height 13
type input "1"
select select "1"
